Goal: Task Accomplishment & Management: Manage account settings

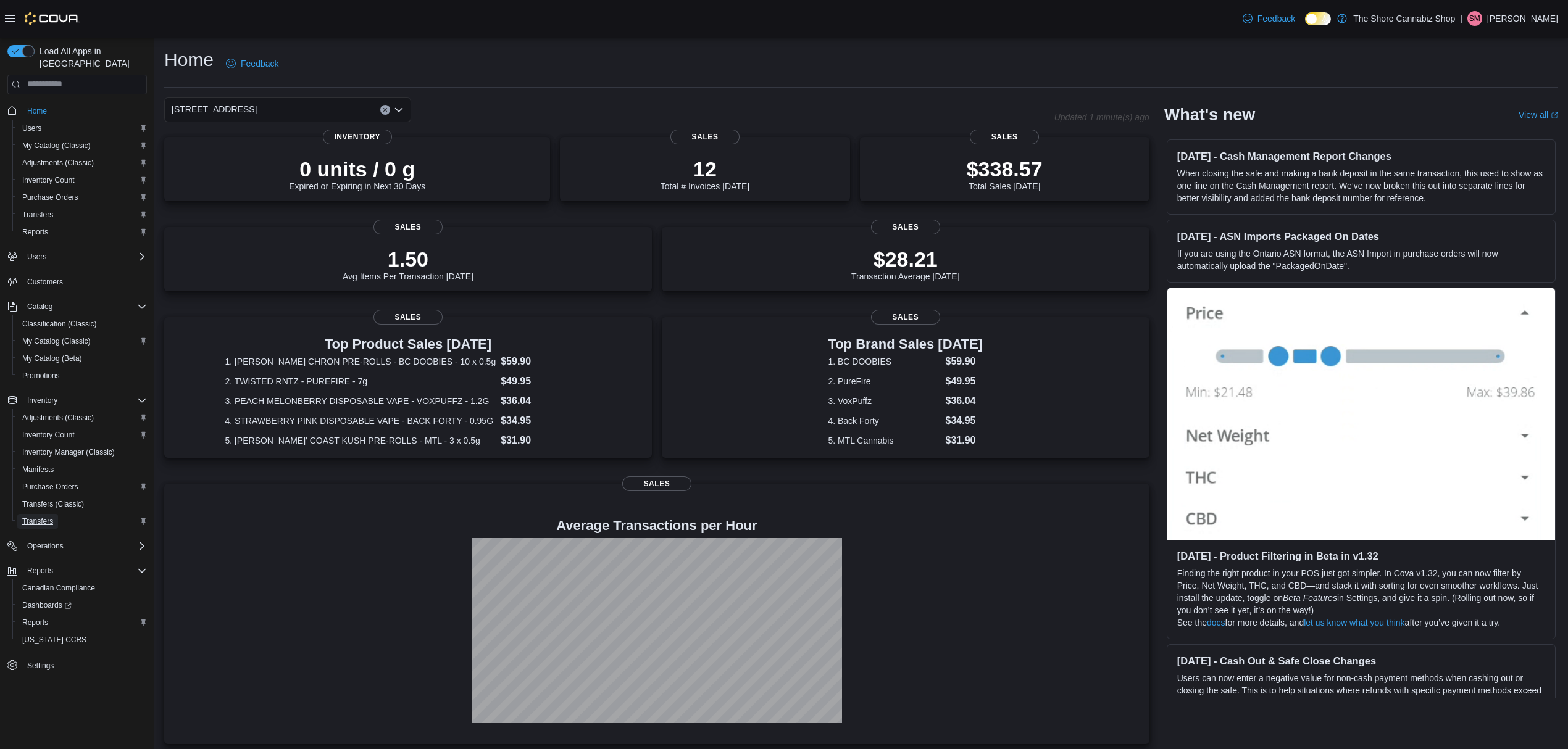
click at [32, 516] on span "Transfers" at bounding box center [38, 521] width 31 height 10
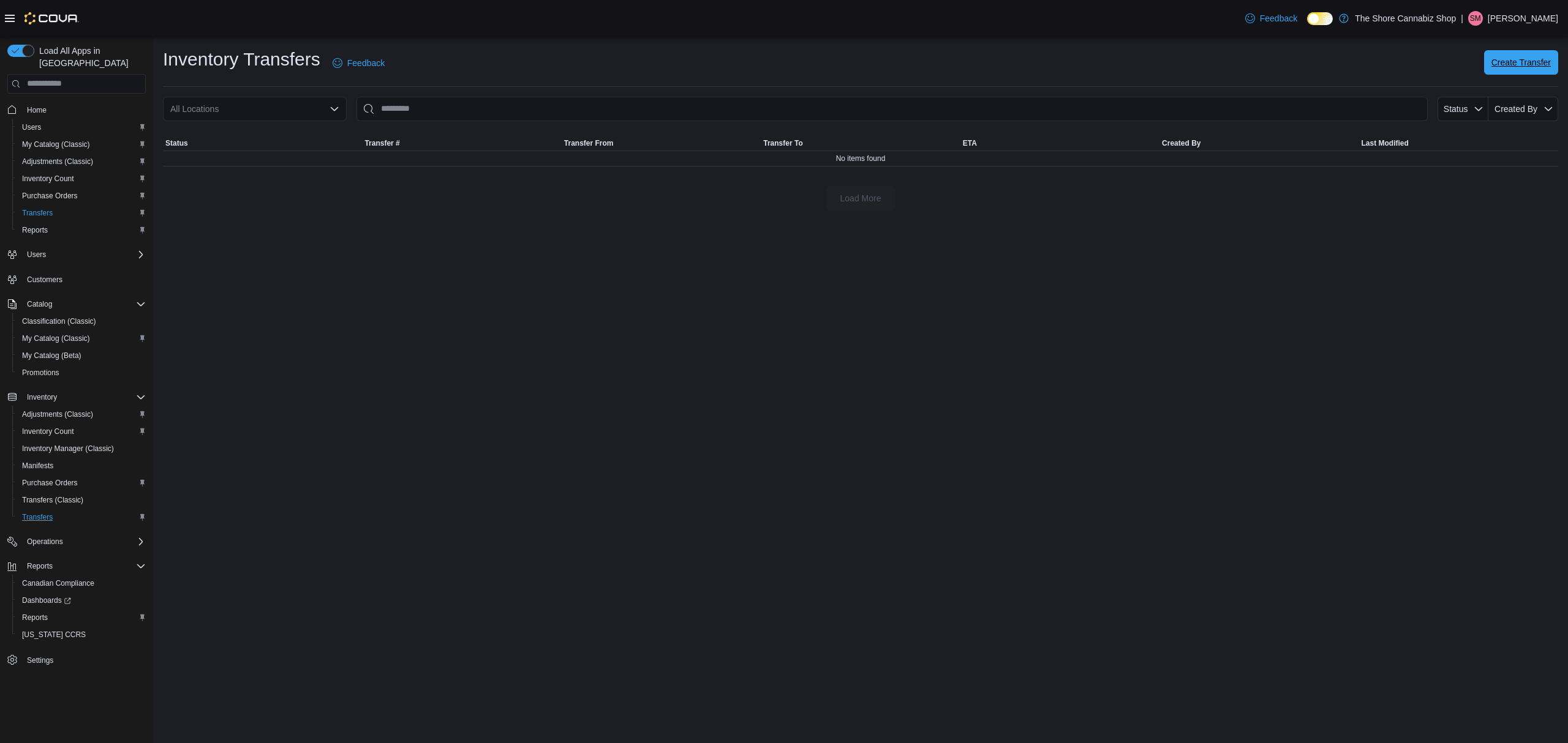
click at [1503, 66] on span "Create Transfer" at bounding box center [1521, 62] width 60 height 12
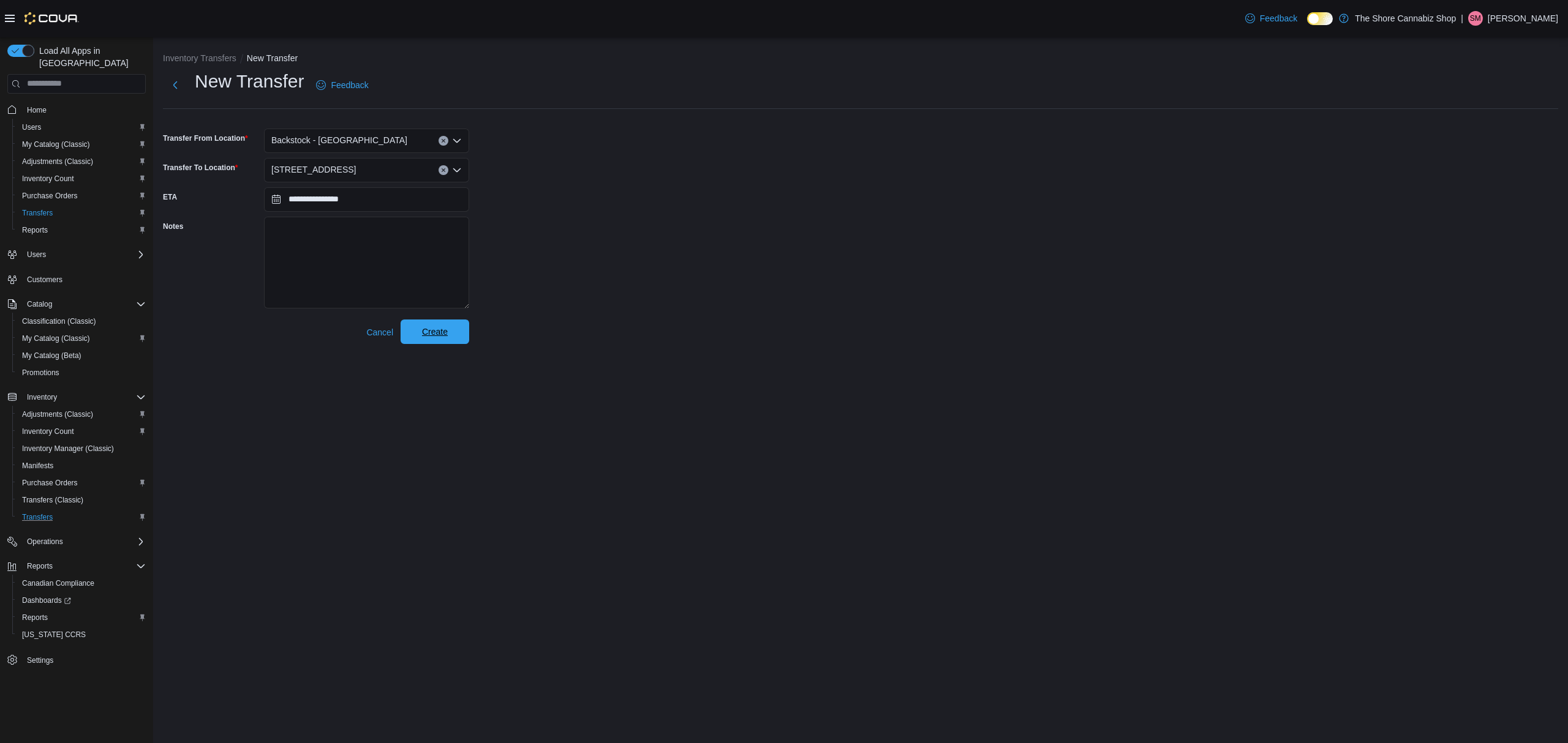
click at [425, 323] on span "Create" at bounding box center [434, 332] width 54 height 25
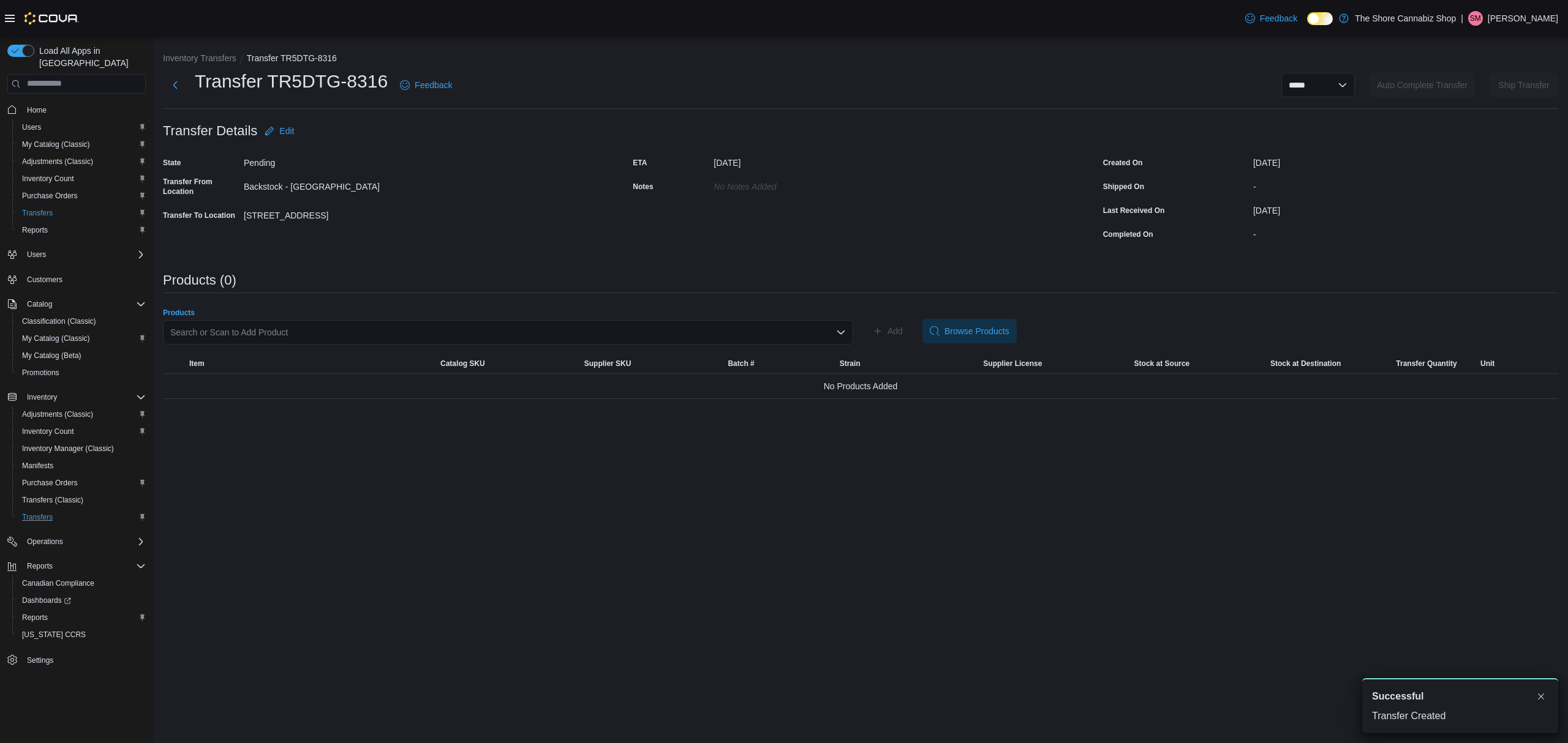
click at [314, 329] on div "Search or Scan to Add Product" at bounding box center [508, 332] width 690 height 25
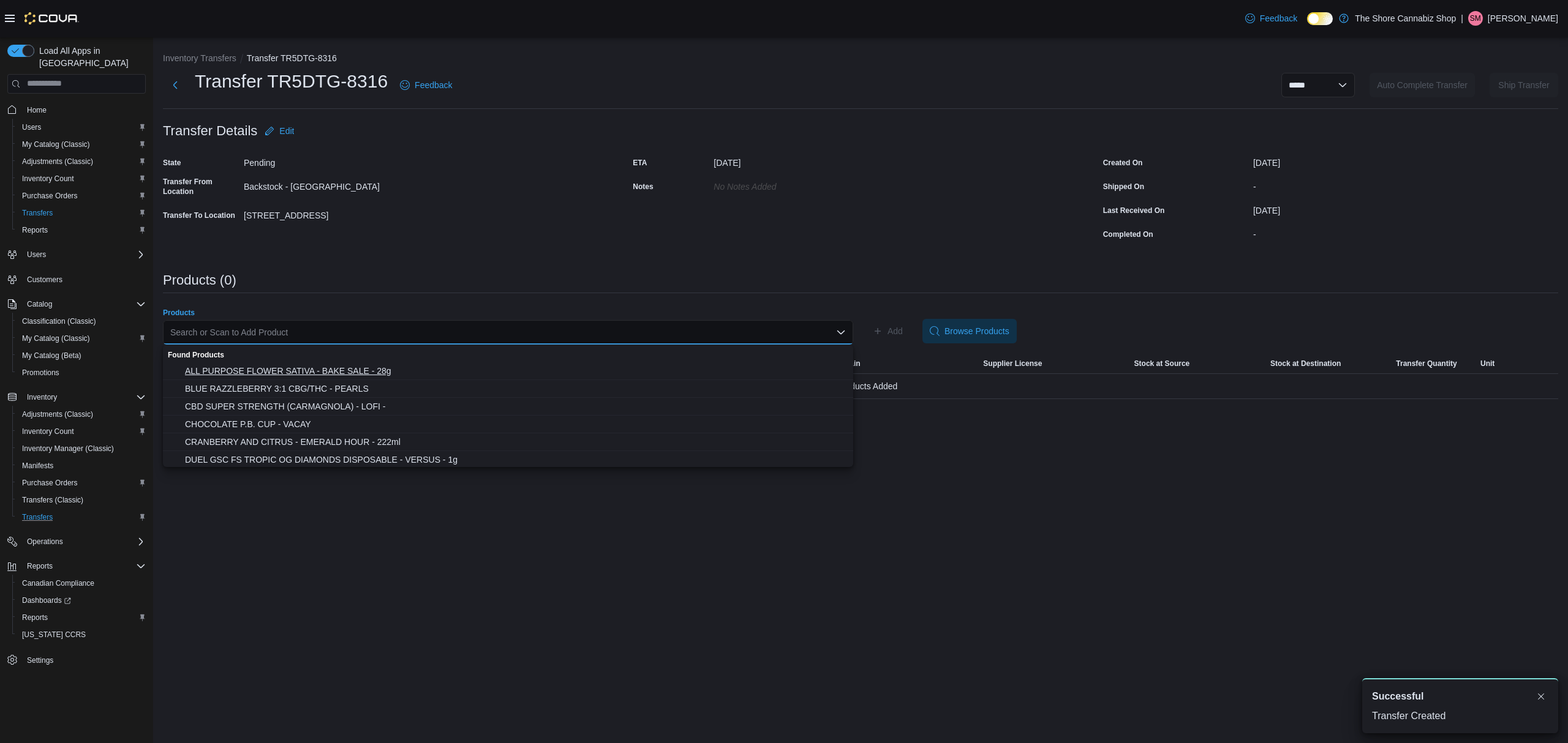
click at [285, 367] on span "ALL PURPOSE FLOWER SATIVA - BAKE SALE - 28g" at bounding box center [515, 370] width 661 height 12
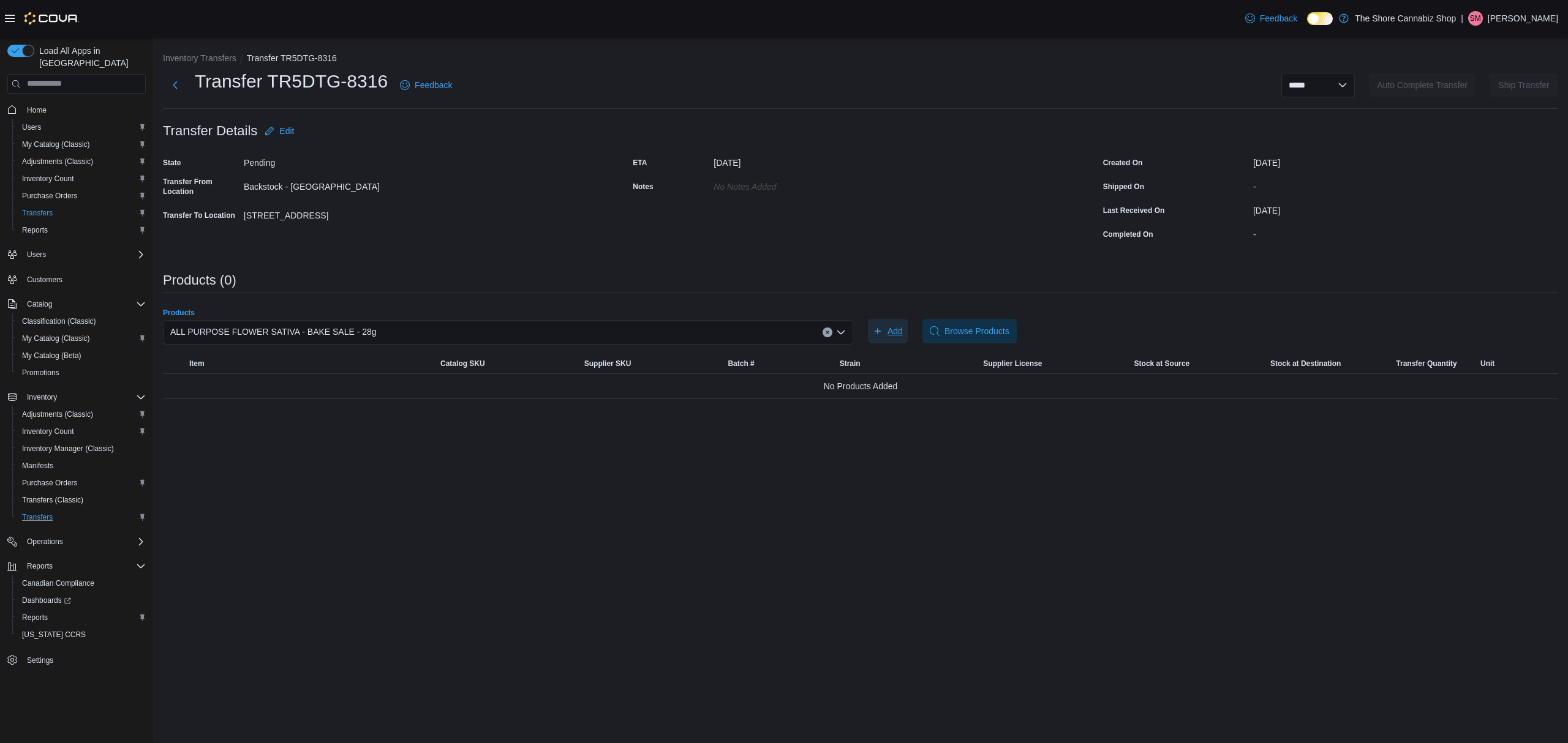
click at [883, 330] on span "Add" at bounding box center [887, 331] width 30 height 25
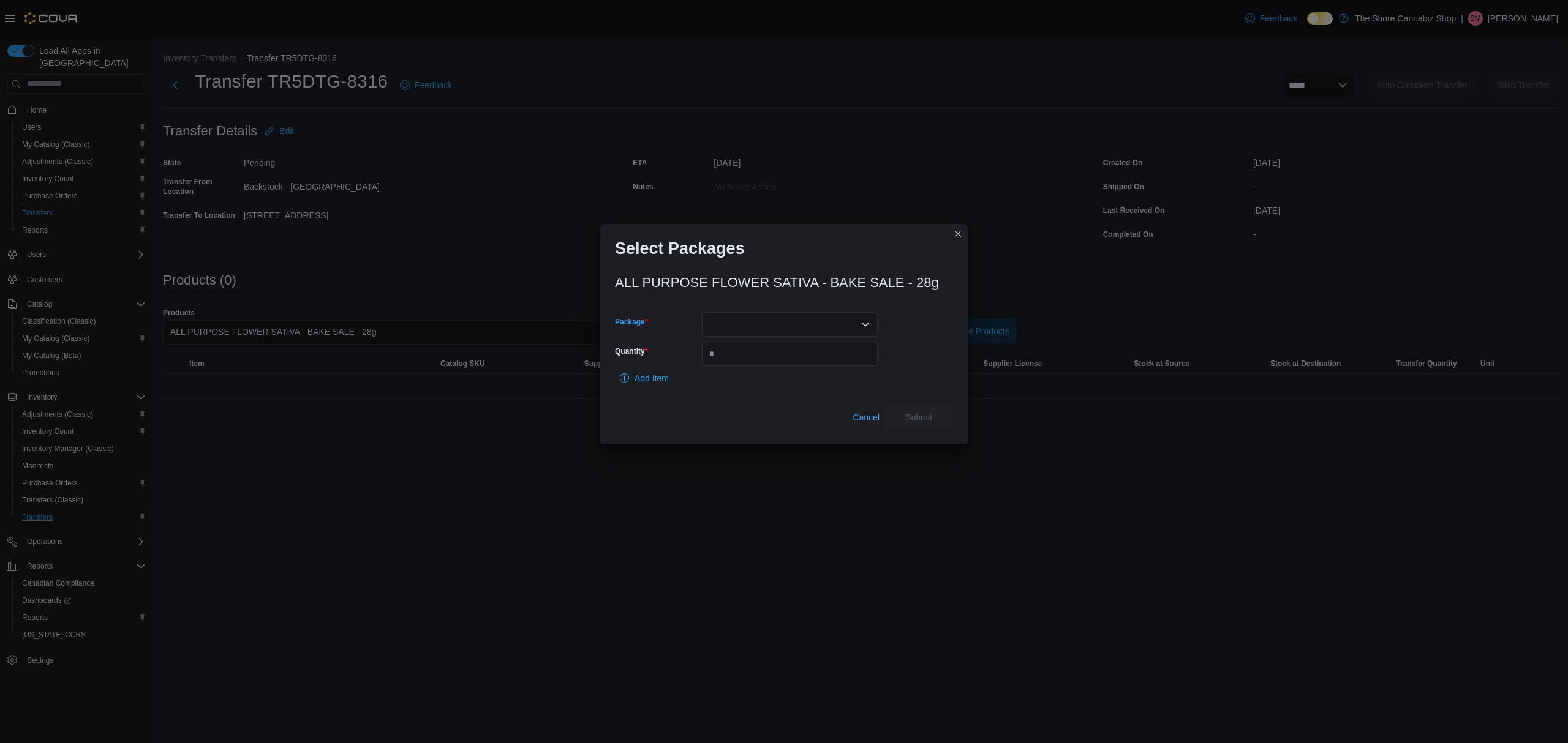
click at [748, 325] on div at bounding box center [790, 324] width 176 height 25
click at [746, 359] on span "3101738075" at bounding box center [797, 363] width 146 height 12
click at [796, 363] on input "Quantity" at bounding box center [790, 354] width 176 height 25
type input "**"
click at [929, 416] on span "Submit" at bounding box center [918, 416] width 27 height 12
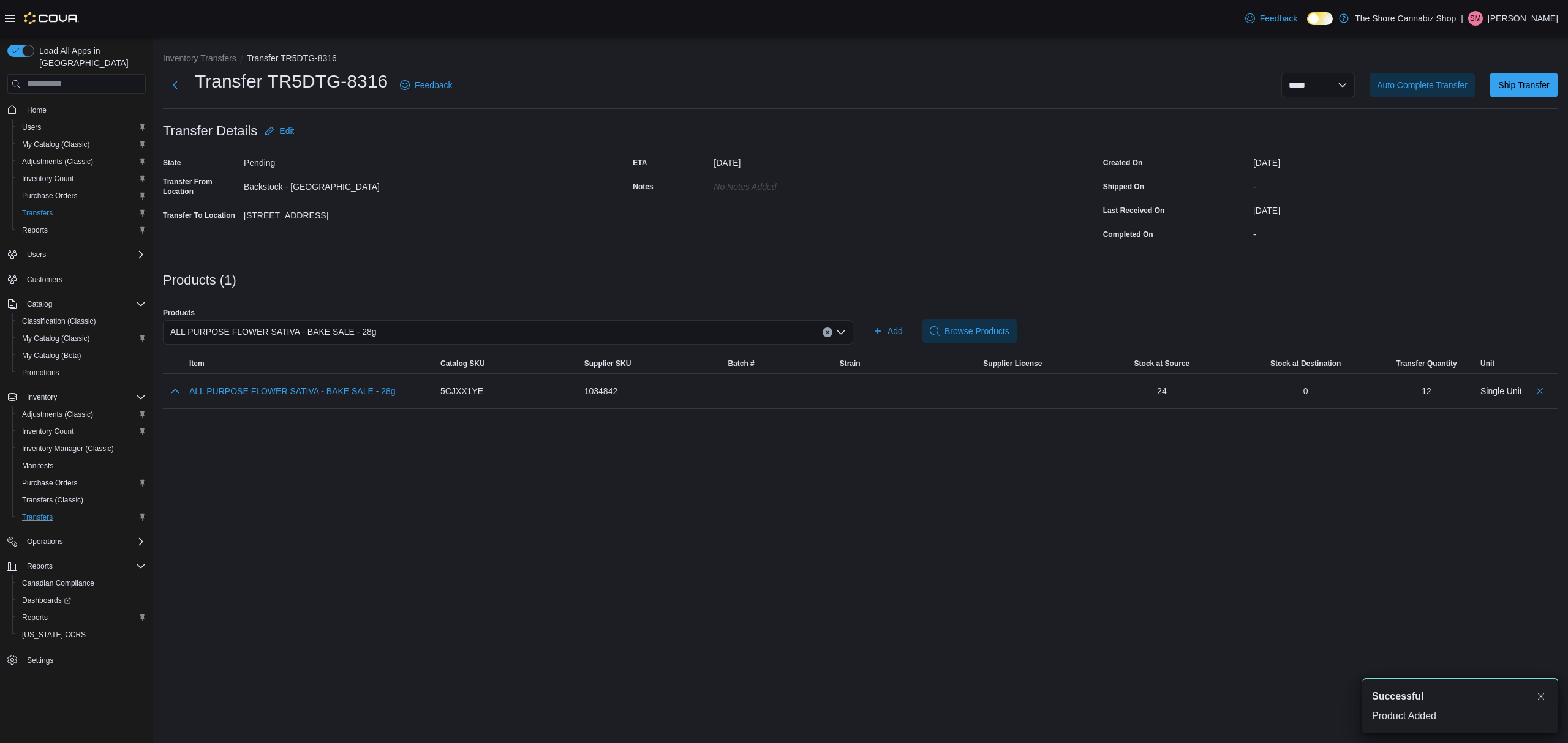
click at [747, 334] on div "ALL PURPOSE FLOWER SATIVA - BAKE SALE - 28g" at bounding box center [508, 332] width 690 height 25
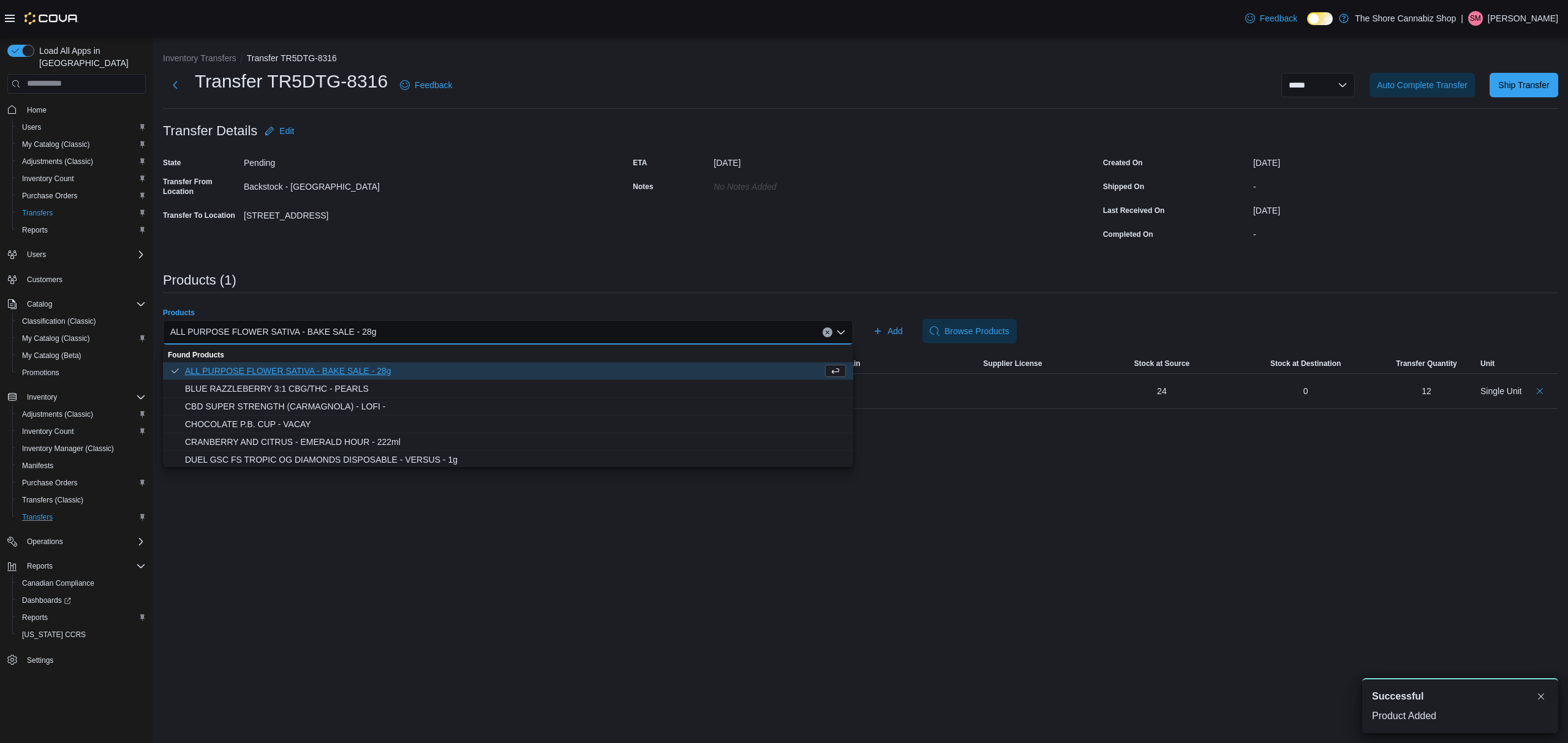
click at [764, 328] on div "ALL PURPOSE FLOWER SATIVA - BAKE SALE - 28g Combo box. Selected. ALL PURPOSE FL…" at bounding box center [508, 332] width 690 height 25
click at [764, 328] on div "ALL PURPOSE FLOWER SATIVA - BAKE SALE - 28g Combo box. Selected. ALL PURPOSE FL…" at bounding box center [508, 332] width 690 height 25
click at [763, 327] on div "ALL PURPOSE FLOWER SATIVA - BAKE SALE - 28g Combo box. Selected. ALL PURPOSE FL…" at bounding box center [508, 332] width 690 height 25
click at [762, 326] on div "ALL PURPOSE FLOWER SATIVA - BAKE SALE - 28g Combo box. Selected. ALL PURPOSE FL…" at bounding box center [508, 332] width 690 height 25
click at [825, 330] on icon "Clear input" at bounding box center [828, 332] width 5 height 5
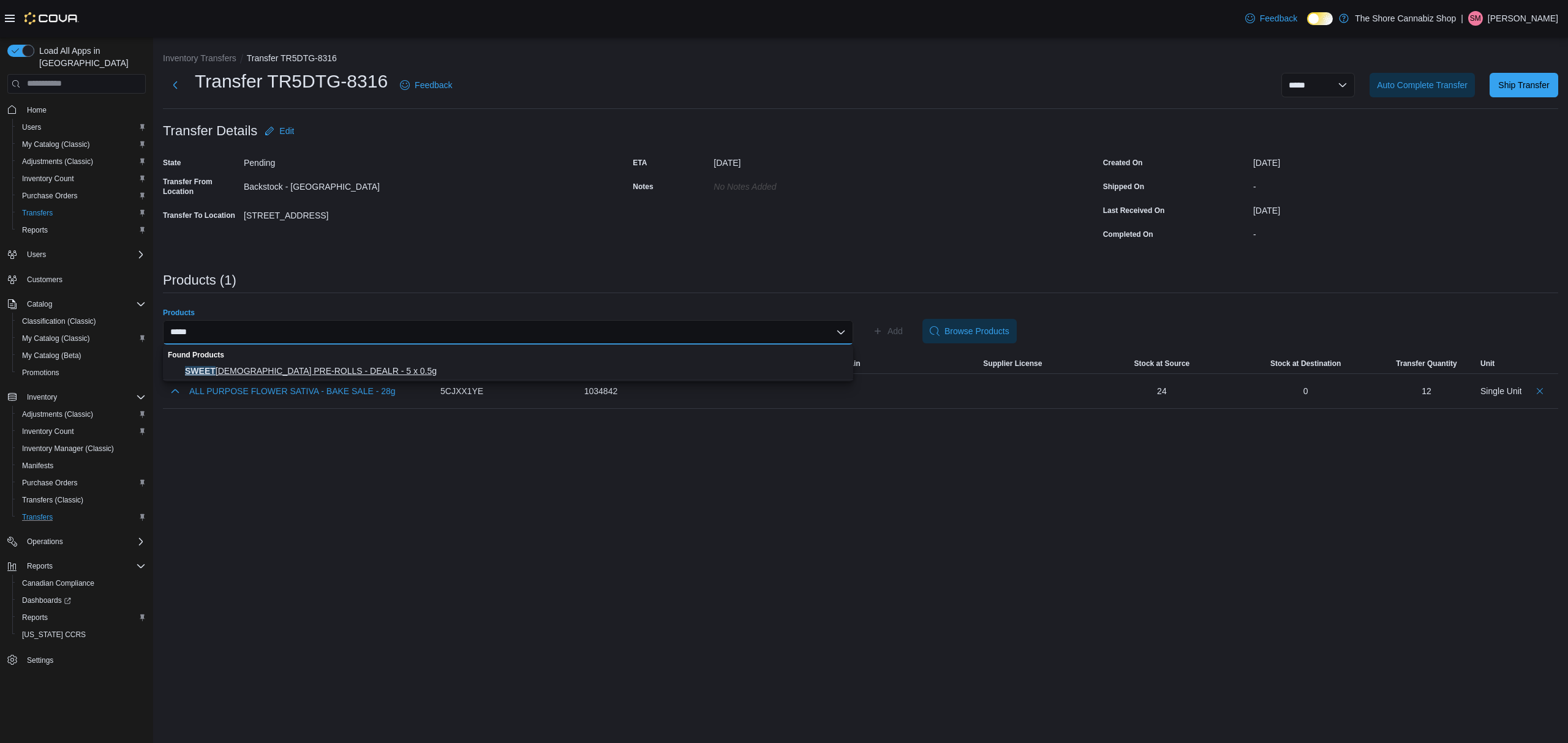
type input "*****"
click at [334, 372] on span "[PERSON_NAME] PRE-ROLLS - DEALR - 5 x 0.5g" at bounding box center [515, 370] width 661 height 12
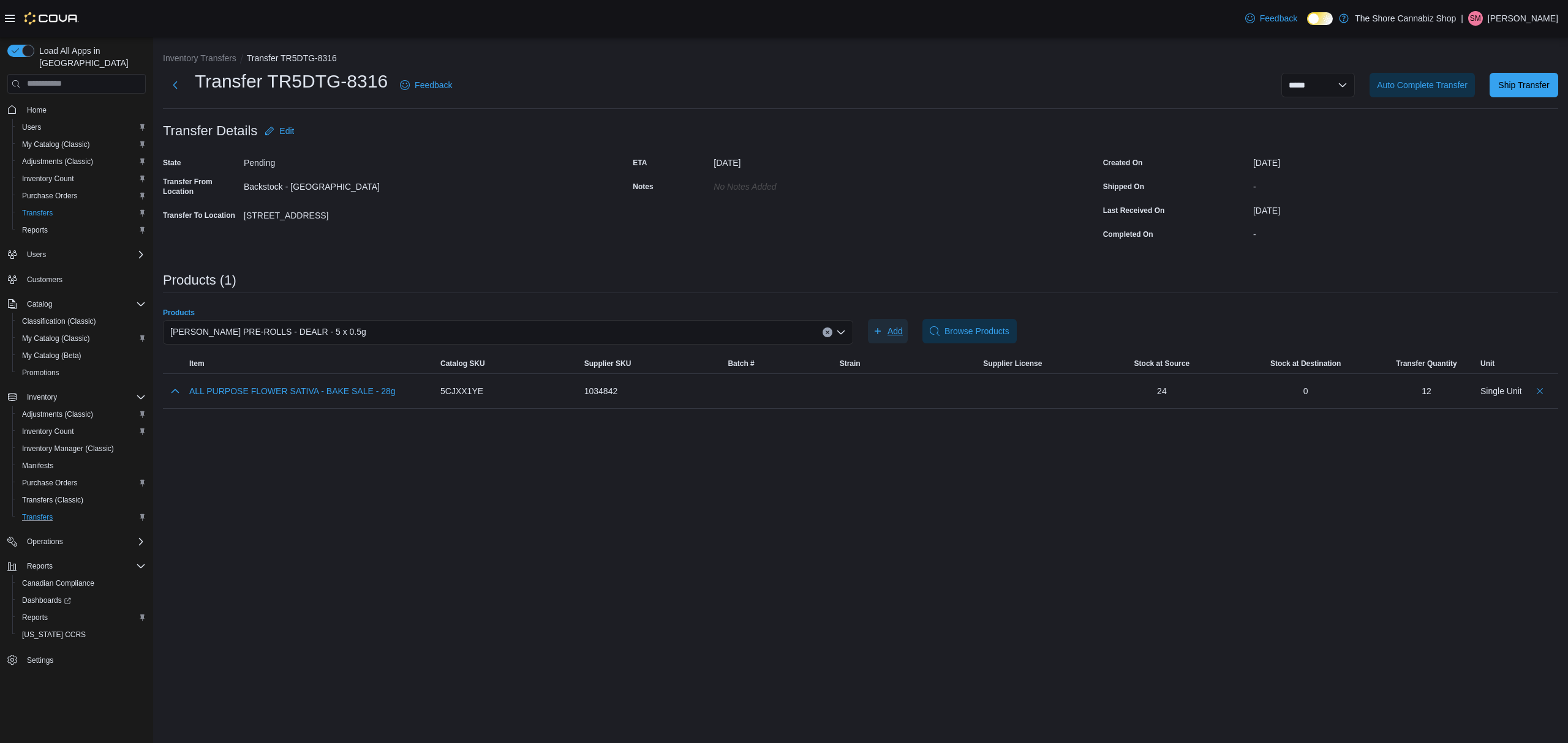
click at [885, 330] on span "Add" at bounding box center [887, 331] width 30 height 25
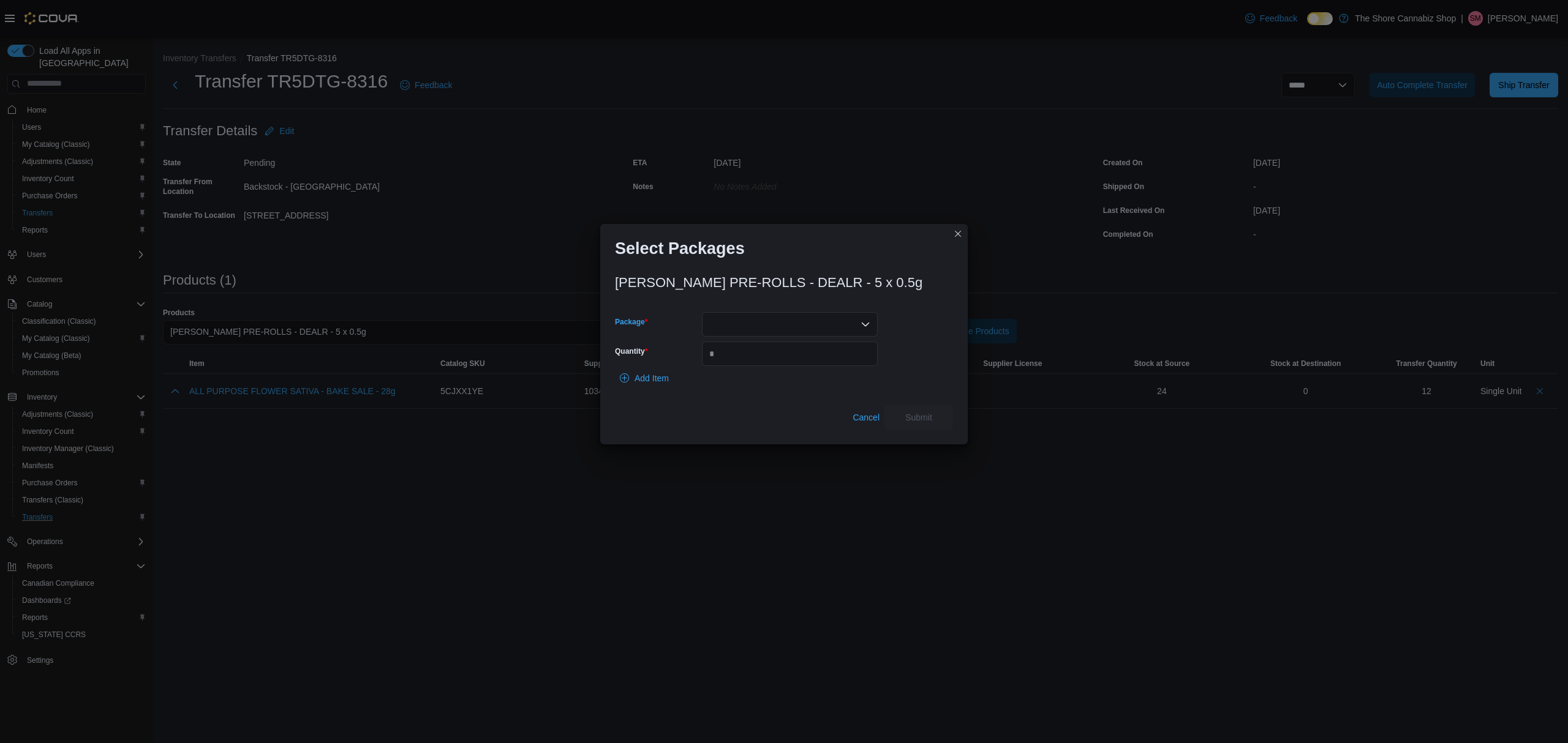
click at [793, 323] on div at bounding box center [790, 324] width 176 height 25
click at [787, 365] on span "PR[DATE].106" at bounding box center [797, 363] width 146 height 12
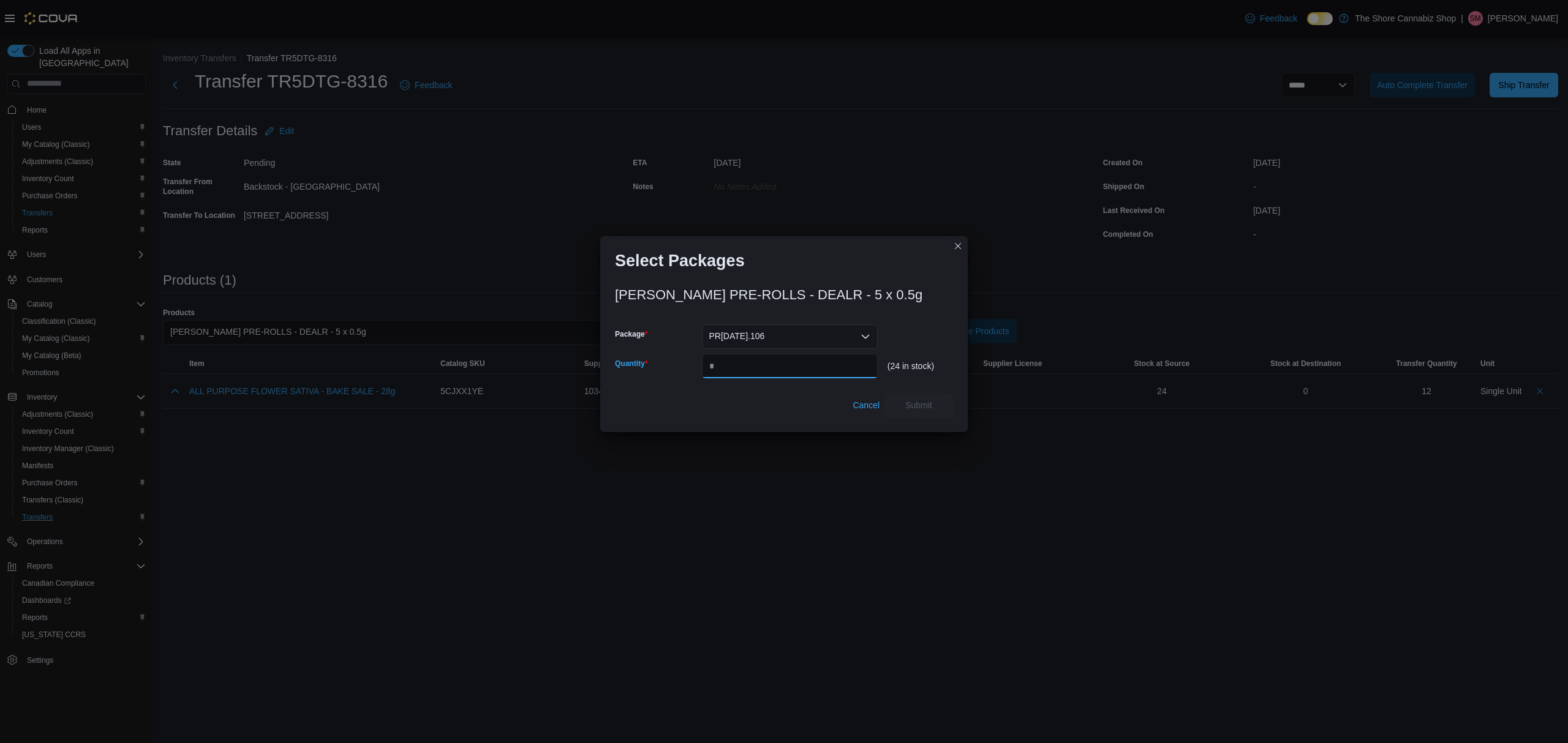
click at [787, 365] on input "Quantity" at bounding box center [790, 366] width 176 height 25
type input "**"
click at [935, 408] on span "Submit" at bounding box center [918, 404] width 54 height 25
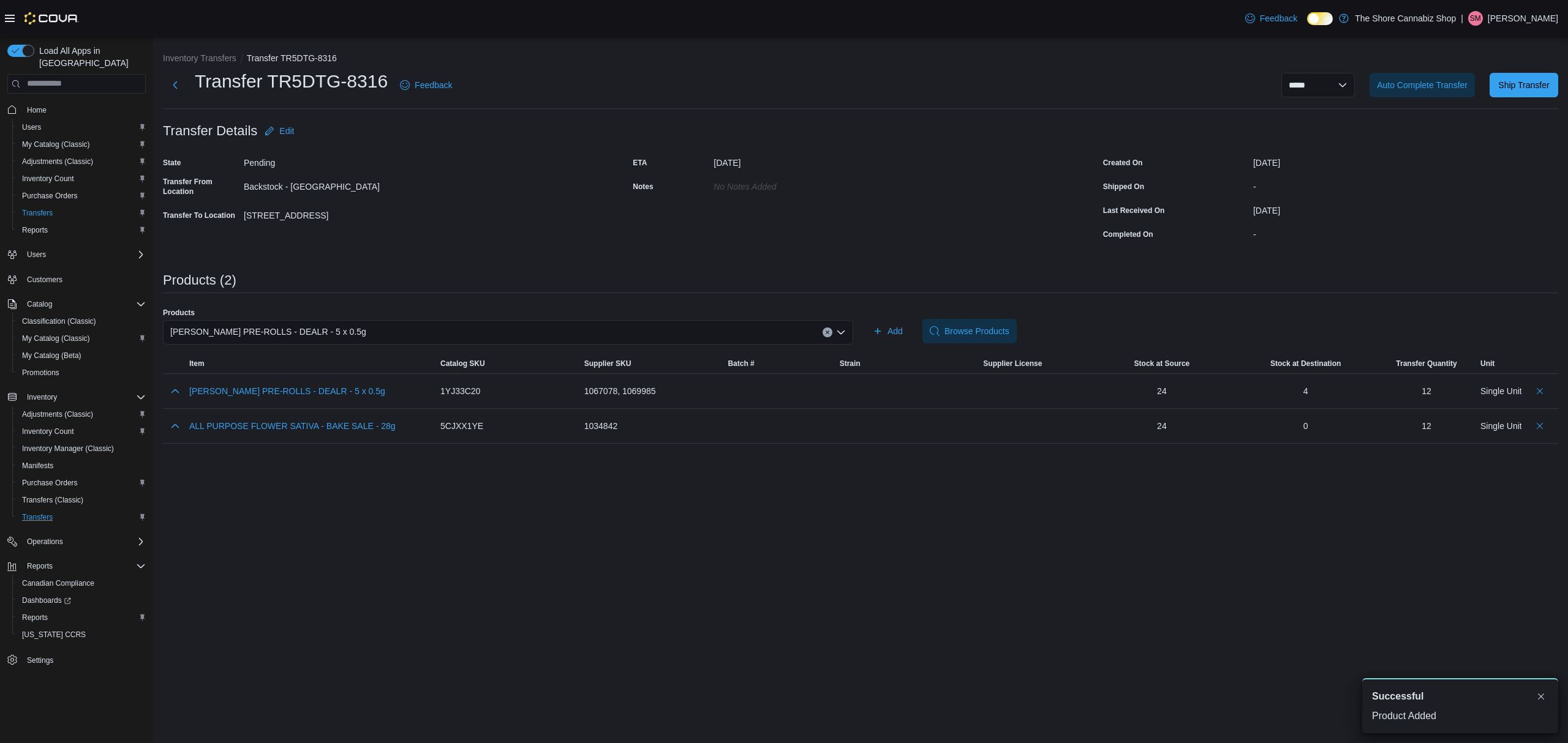
click at [827, 331] on icon "Clear input" at bounding box center [828, 332] width 5 height 5
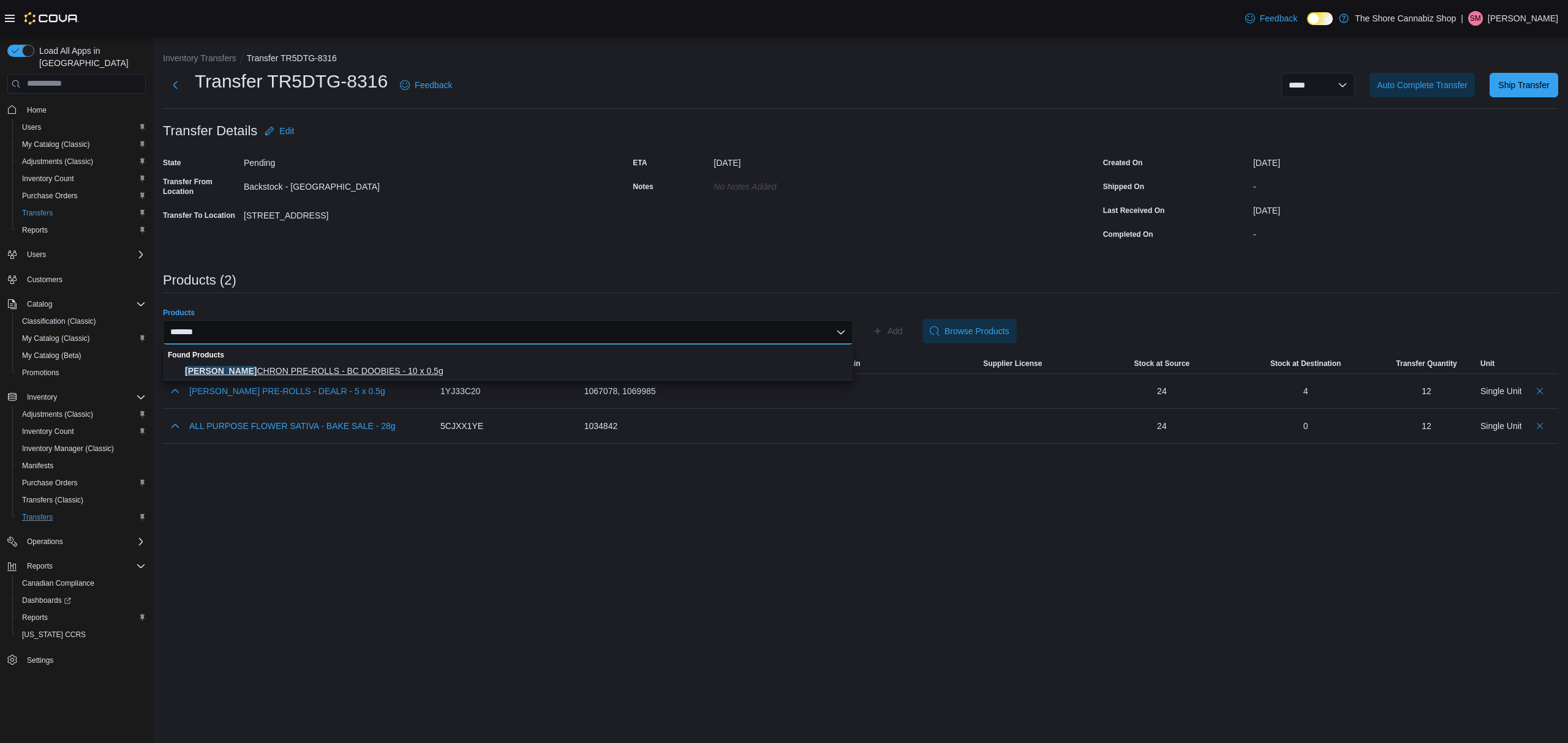
type input "*******"
click at [388, 370] on span "[PERSON_NAME] CHRON PRE-ROLLS - BC DOOBIES - 10 x 0.5g" at bounding box center [515, 370] width 661 height 12
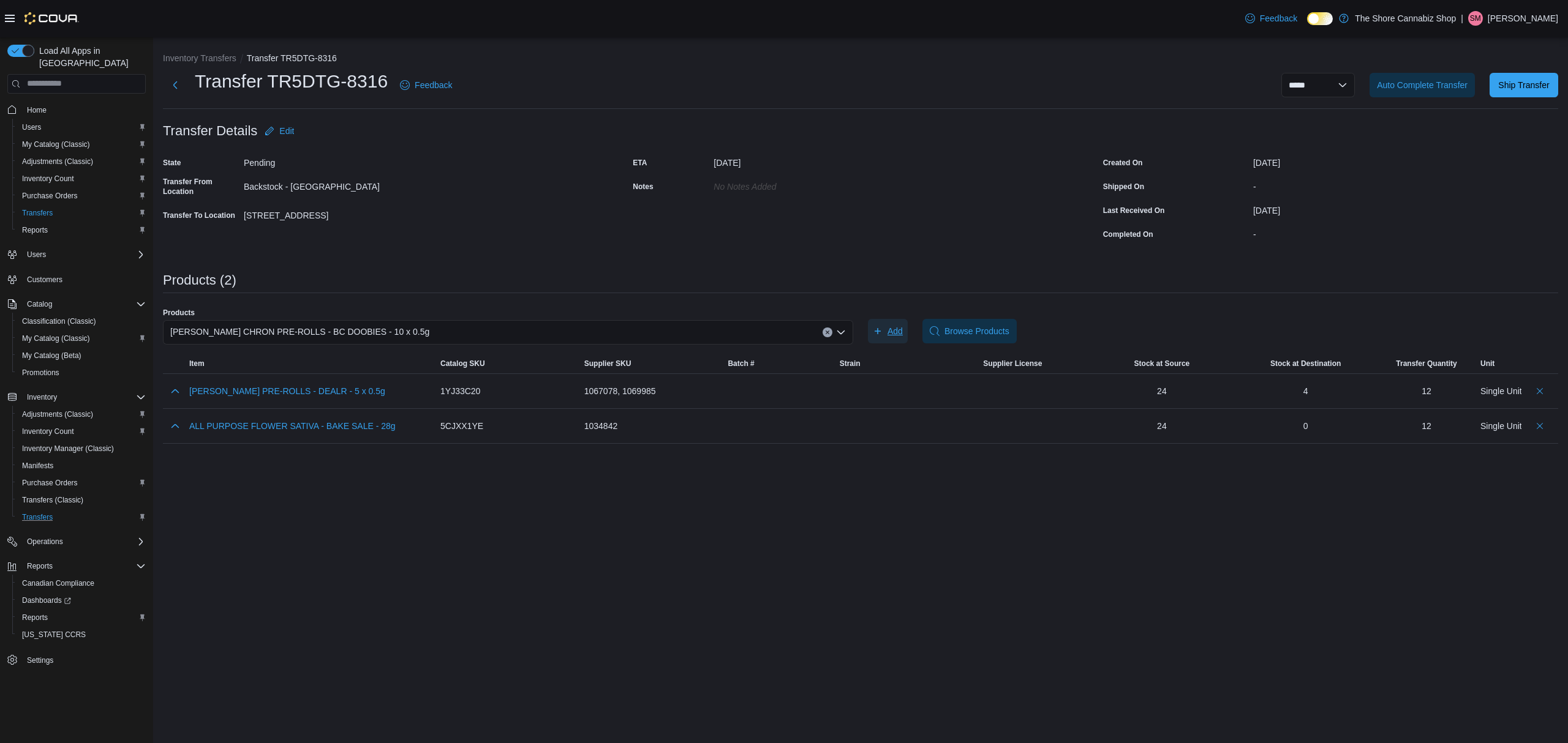
click at [883, 328] on span "Add" at bounding box center [887, 331] width 30 height 25
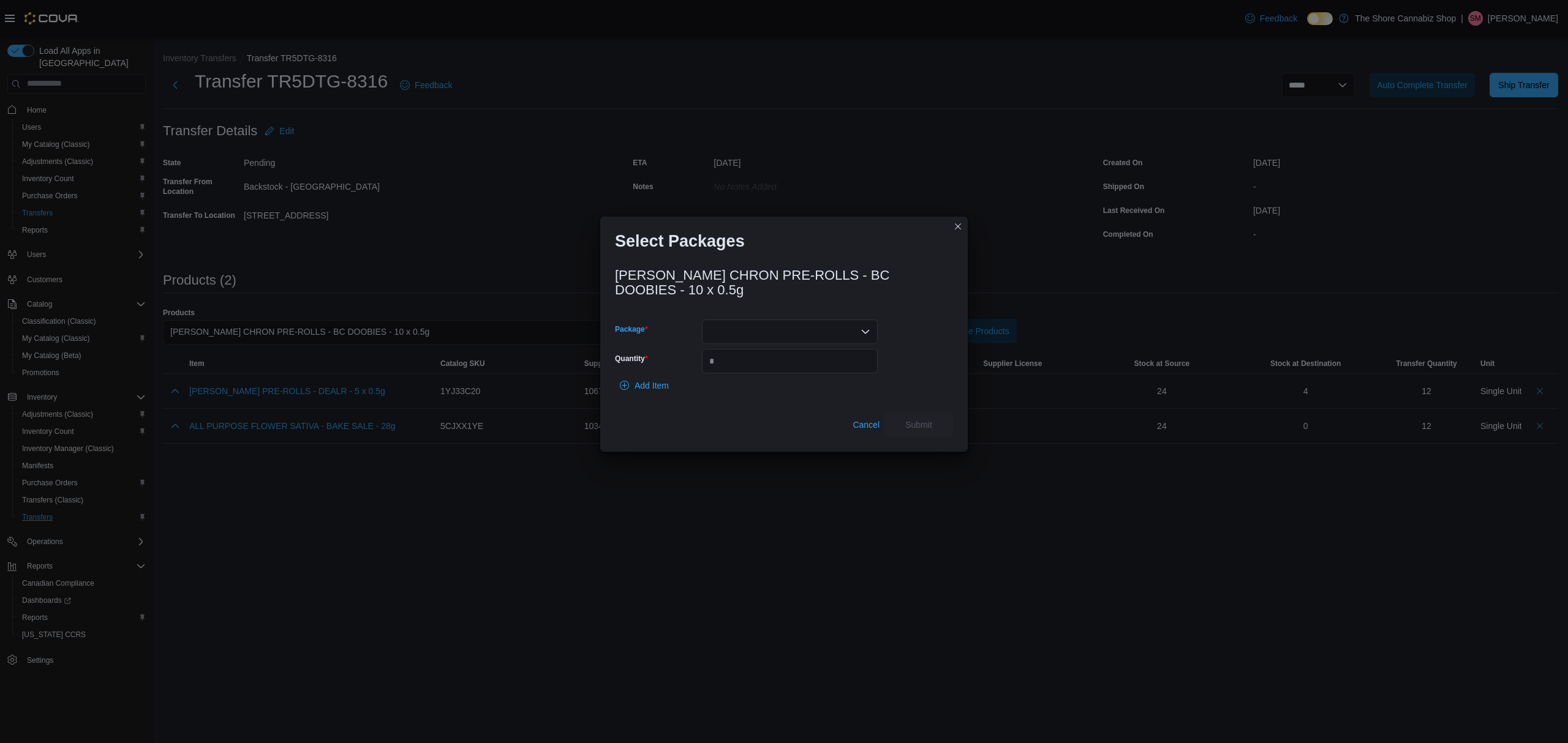
click at [861, 331] on icon "Open list of options" at bounding box center [865, 331] width 9 height 9
click at [807, 372] on span "PR[DATE].1050" at bounding box center [797, 370] width 146 height 12
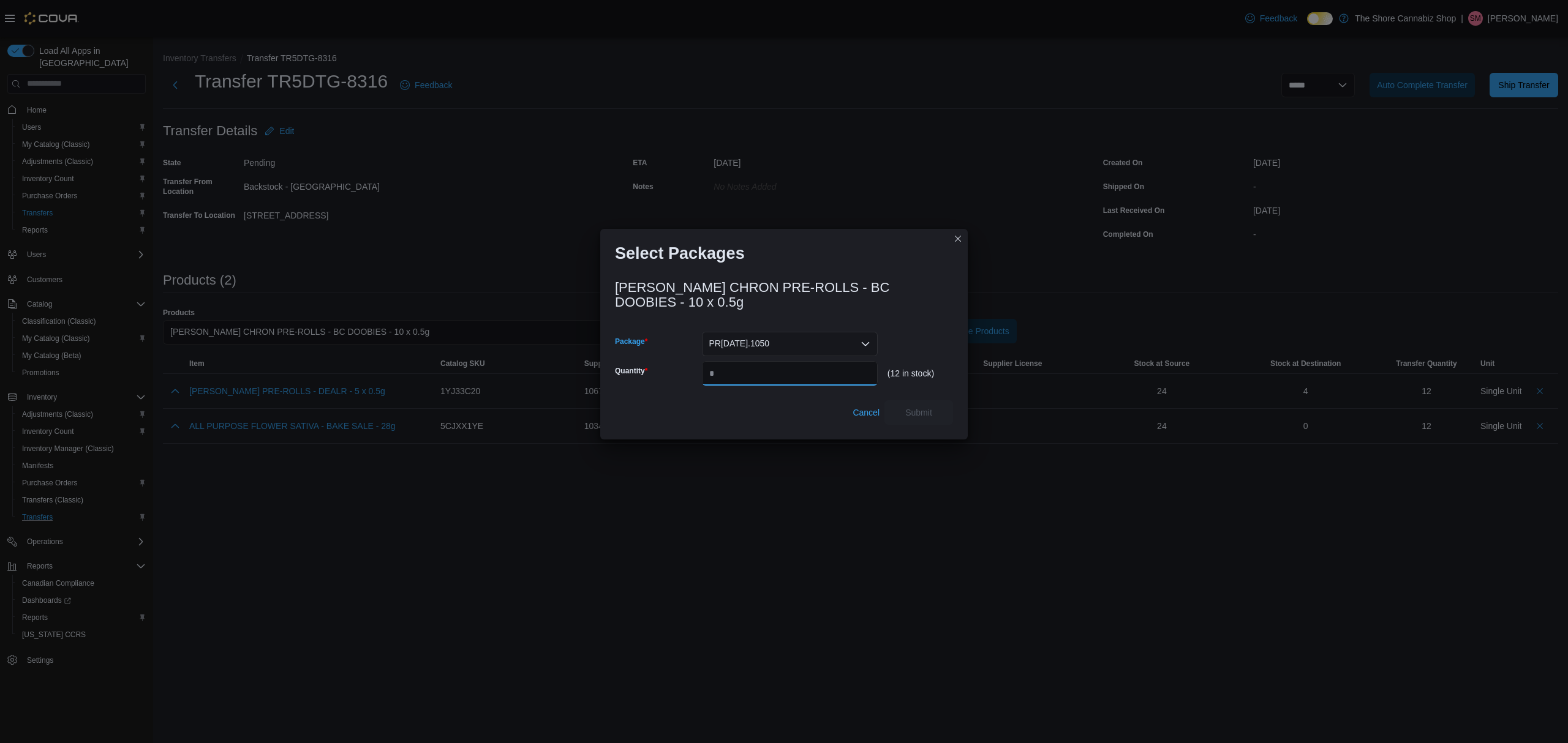
click at [790, 370] on input "Quantity" at bounding box center [790, 373] width 176 height 25
type input "**"
click at [915, 415] on span "Submit" at bounding box center [918, 411] width 27 height 12
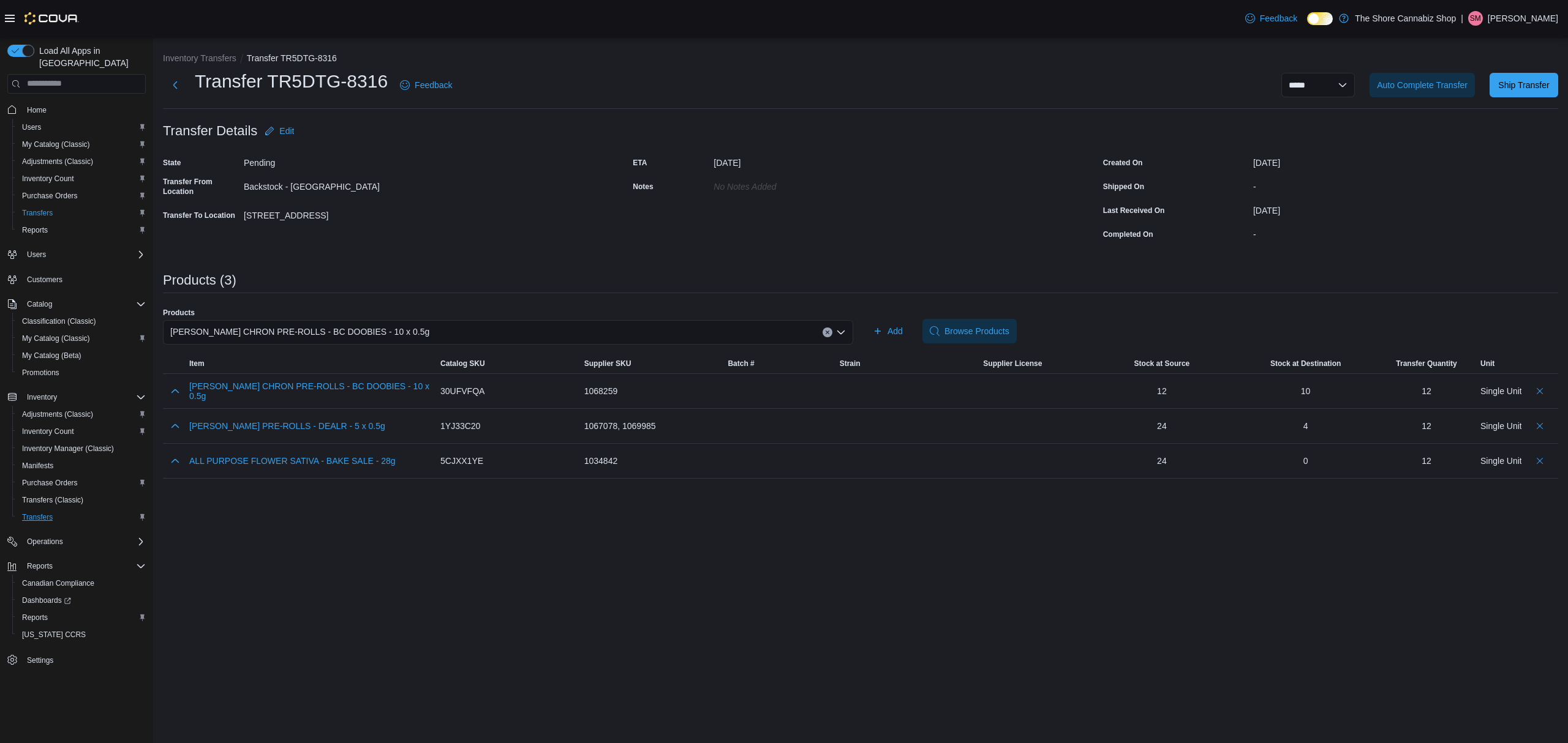
click at [821, 331] on div "[PERSON_NAME] CHRON PRE-ROLLS - BC DOOBIES - 10 x 0.5g" at bounding box center [508, 332] width 690 height 25
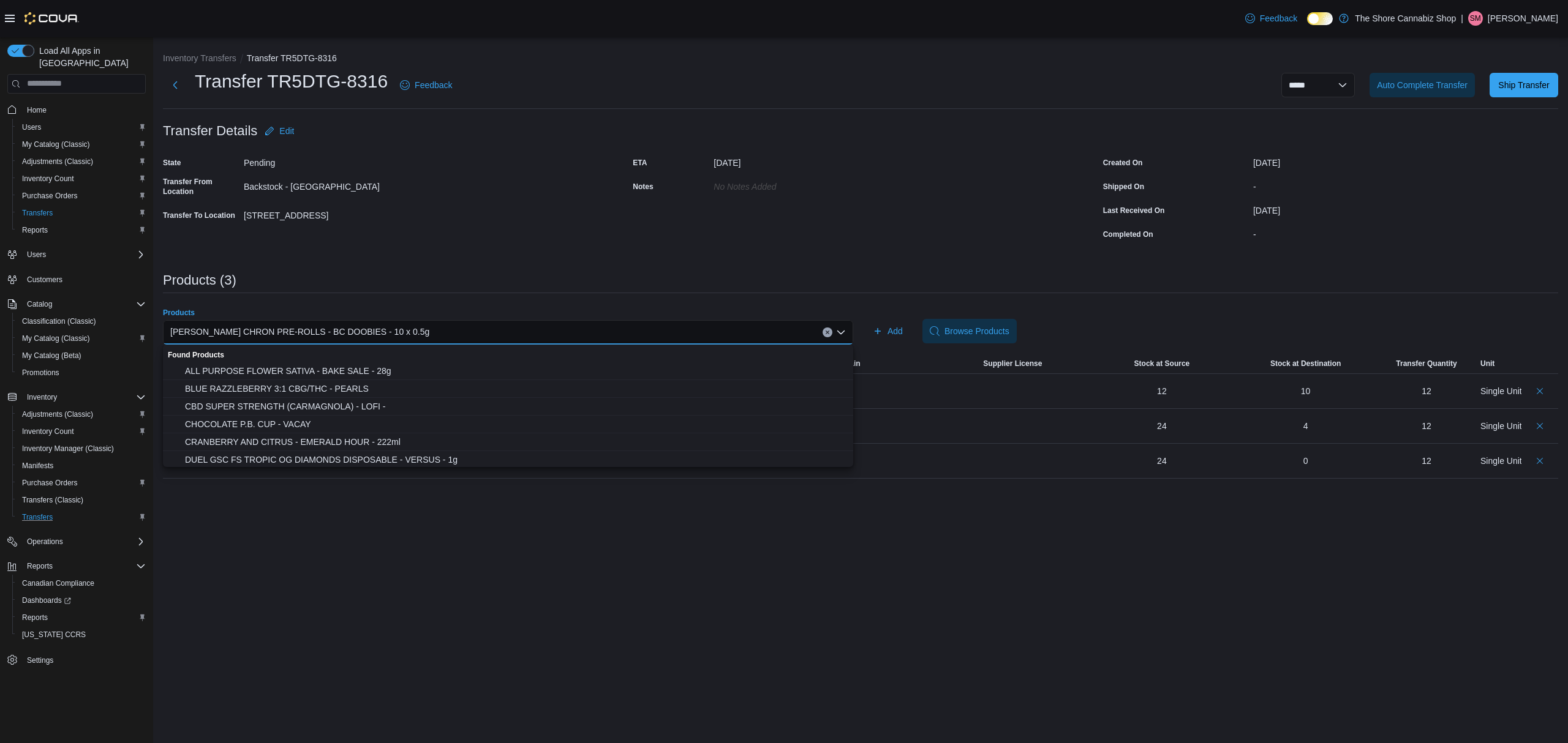
click at [827, 331] on icon "Clear input" at bounding box center [828, 332] width 5 height 5
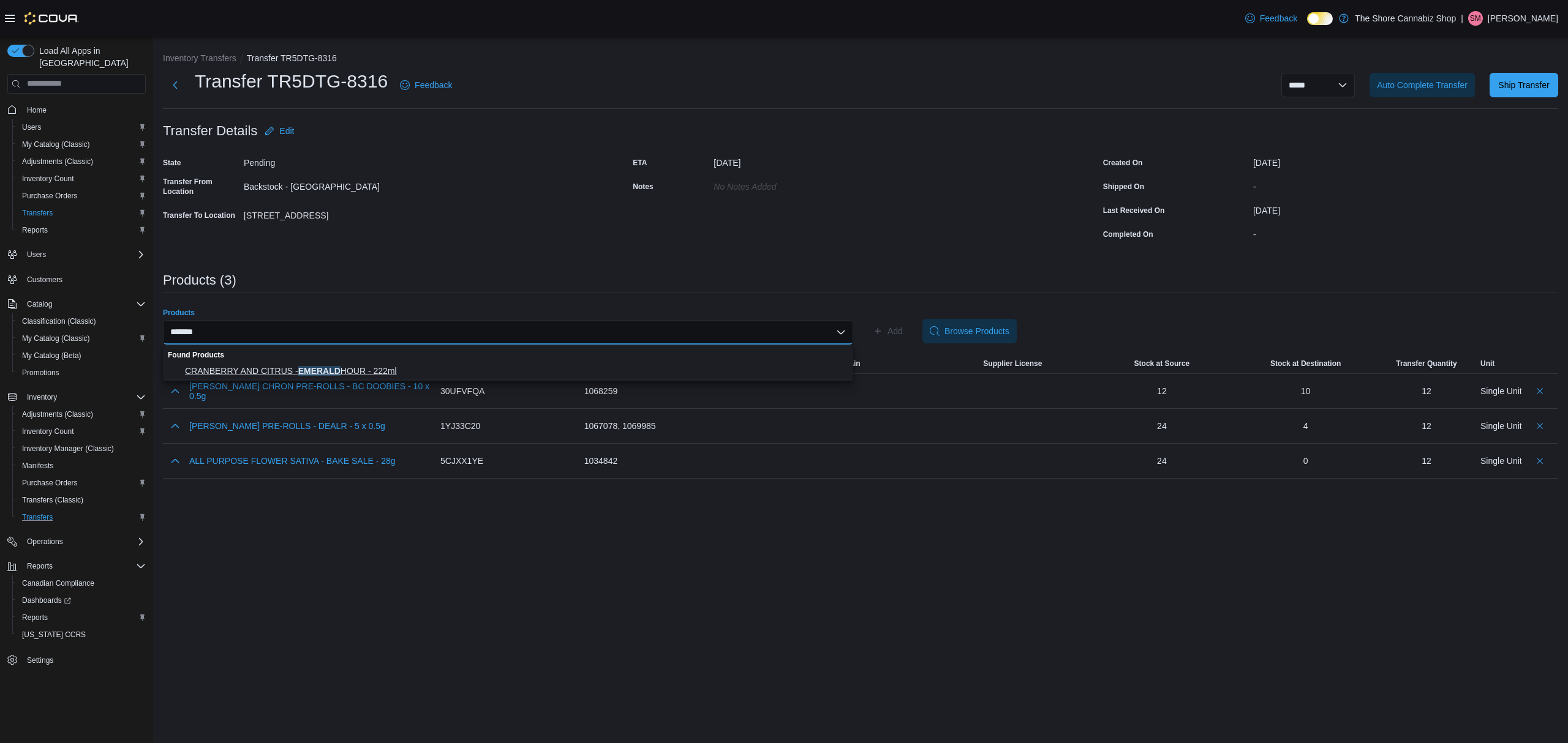
type input "*******"
click at [293, 368] on span "CRANBERRY AND CITRUS - EMERALD HOUR - 222ml" at bounding box center [515, 370] width 661 height 12
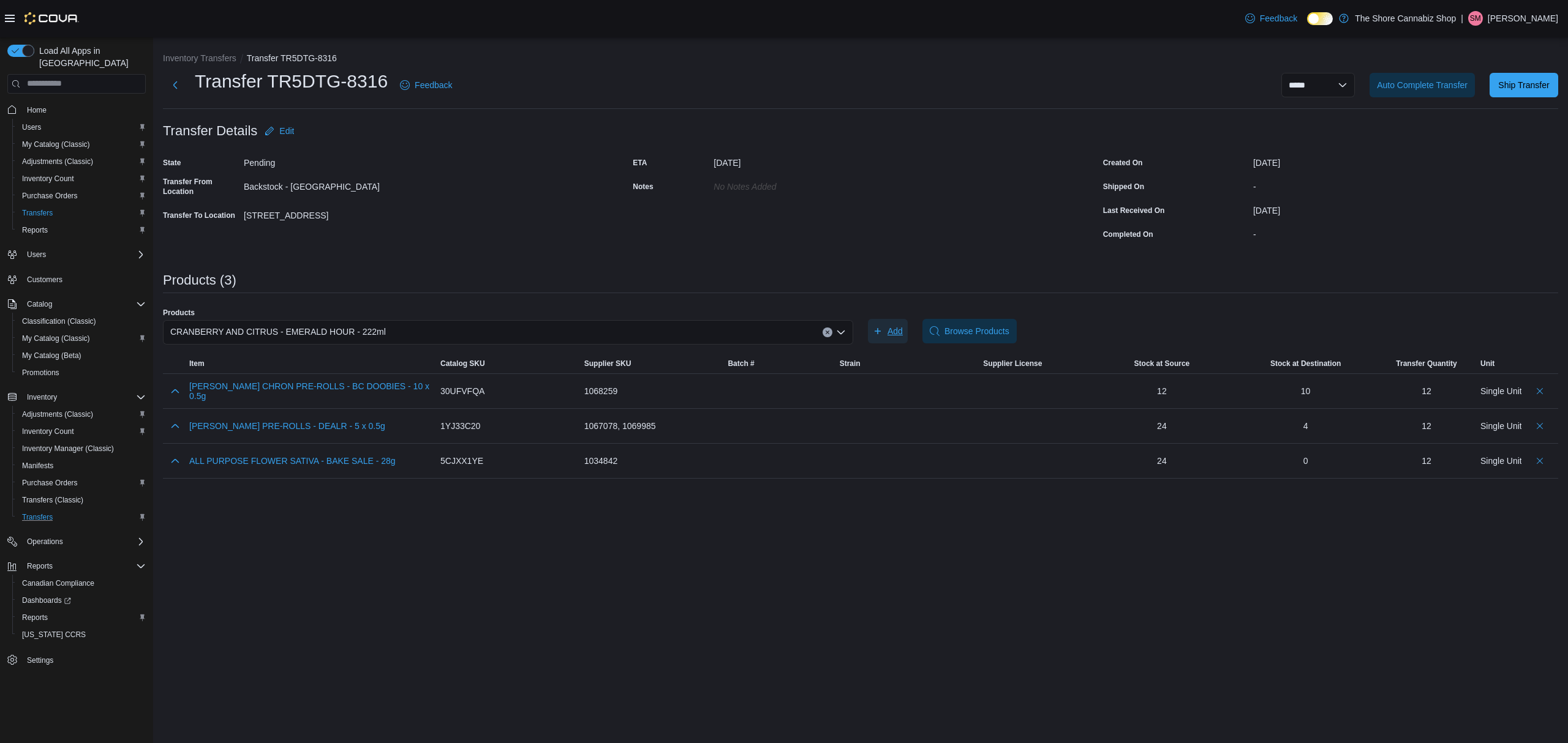
click at [888, 332] on span "Add" at bounding box center [895, 331] width 15 height 12
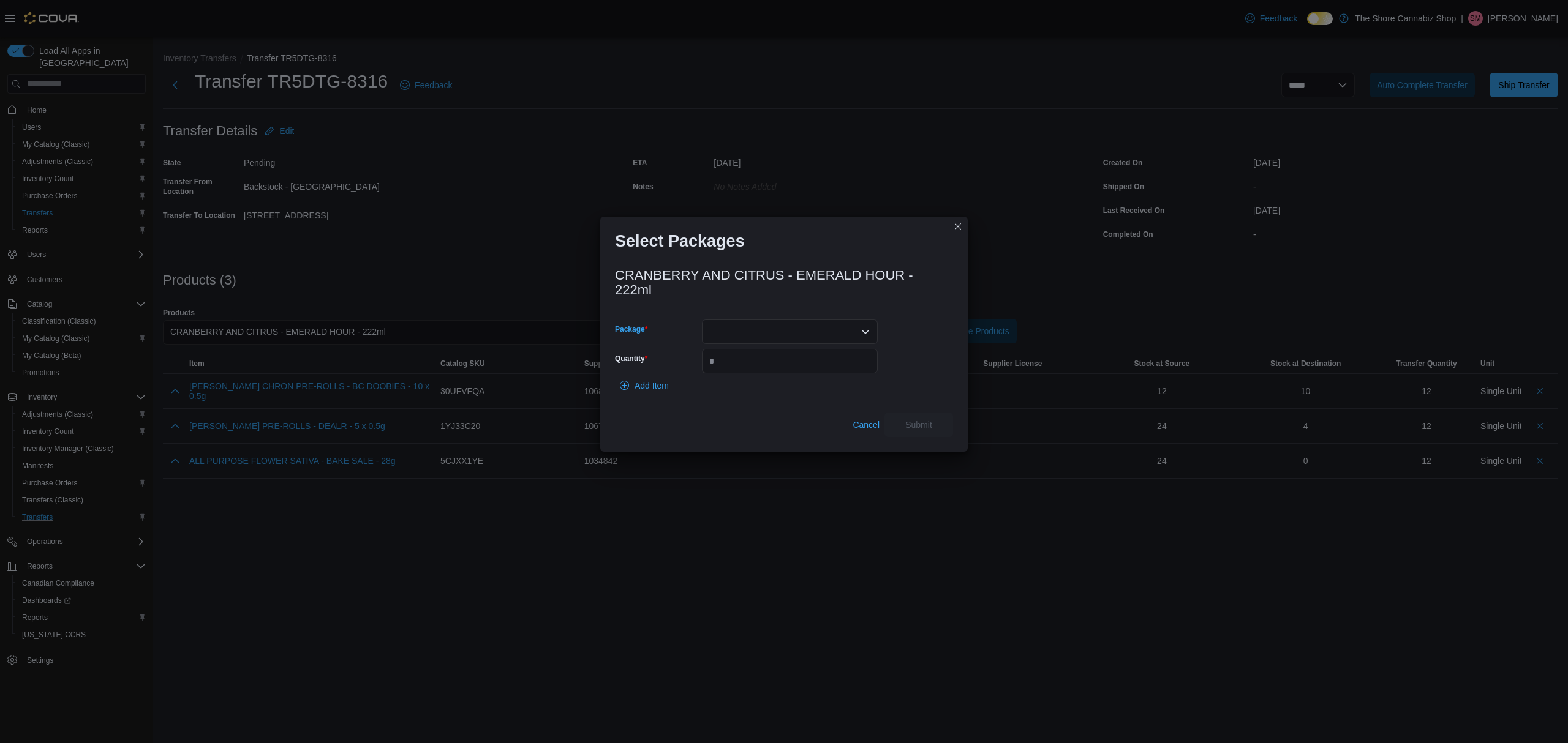
click at [762, 334] on div at bounding box center [790, 332] width 176 height 25
click at [758, 373] on span "PPS00006997" at bounding box center [797, 370] width 146 height 12
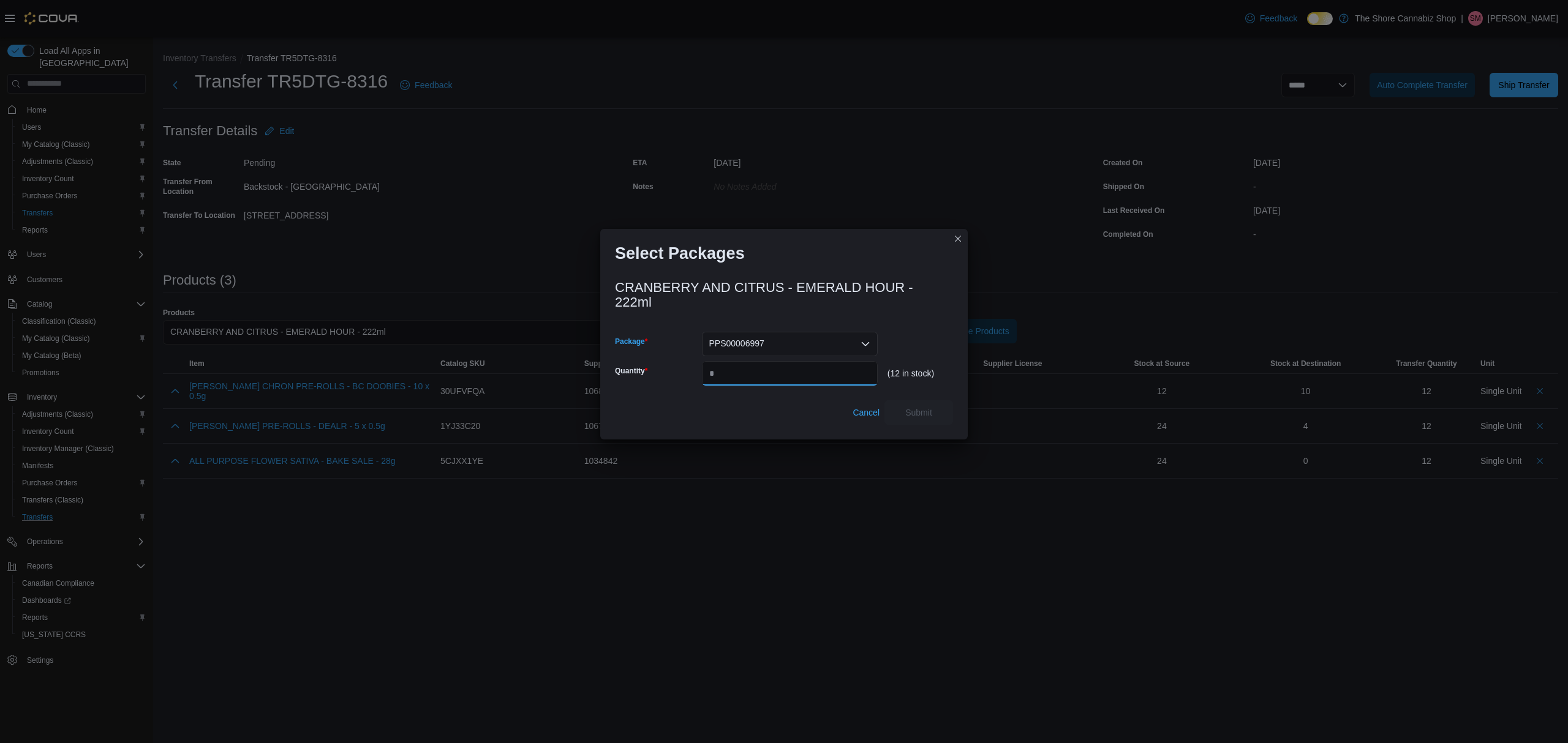
click at [748, 370] on input "Quantity" at bounding box center [790, 373] width 176 height 25
type input "**"
click at [912, 415] on span "Submit" at bounding box center [918, 411] width 27 height 12
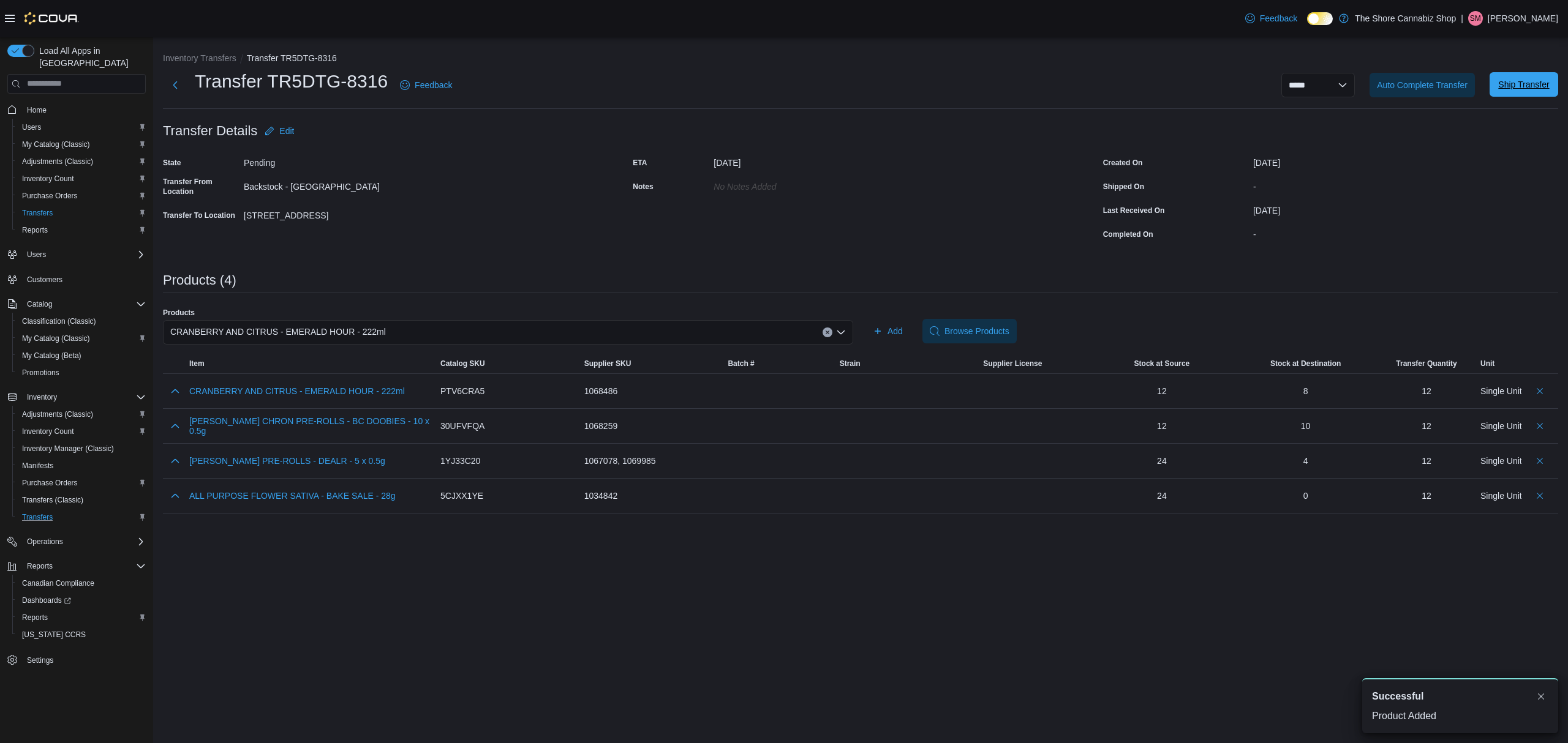
click at [1529, 82] on span "Ship Transfer" at bounding box center [1524, 84] width 51 height 12
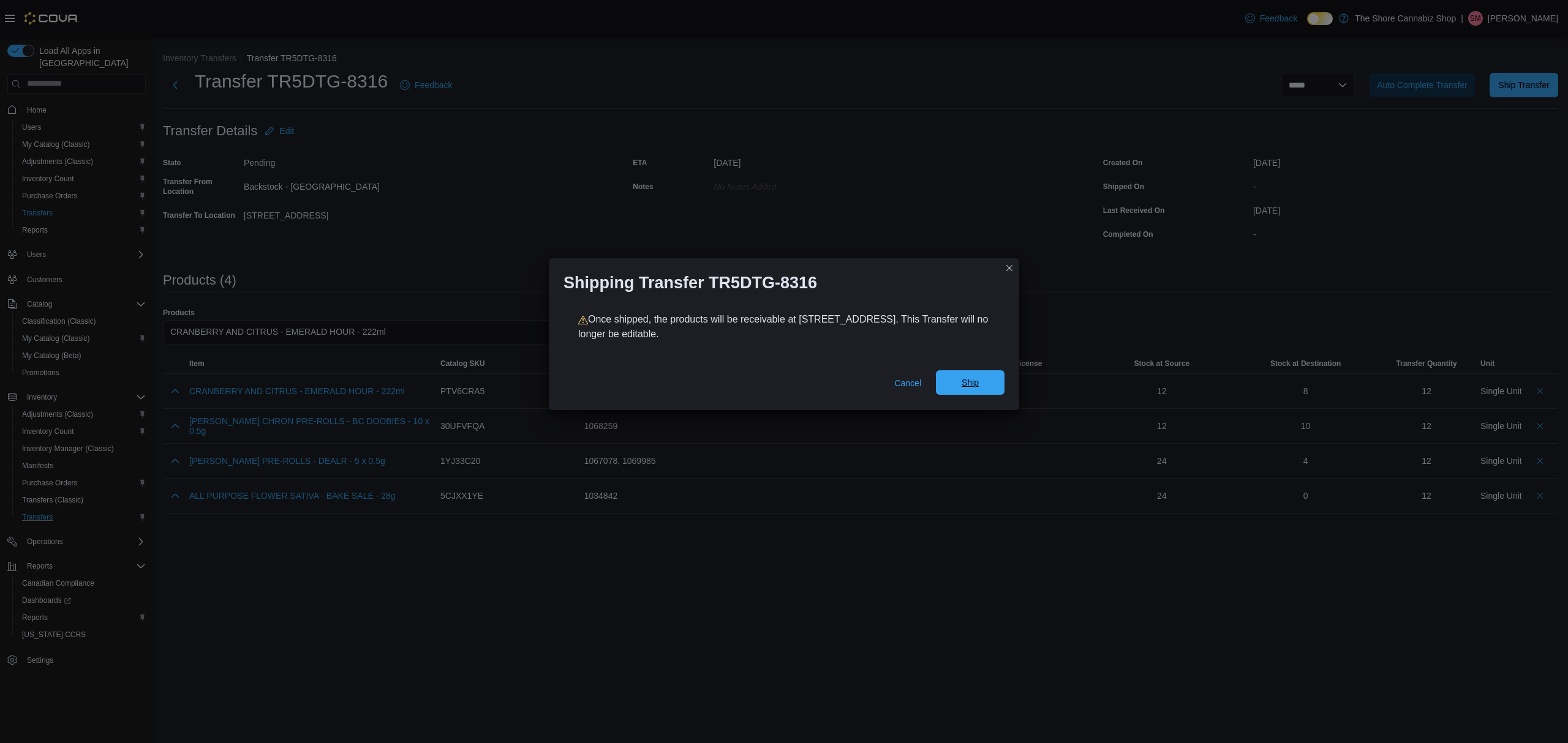
click at [991, 382] on span "Ship" at bounding box center [970, 382] width 54 height 25
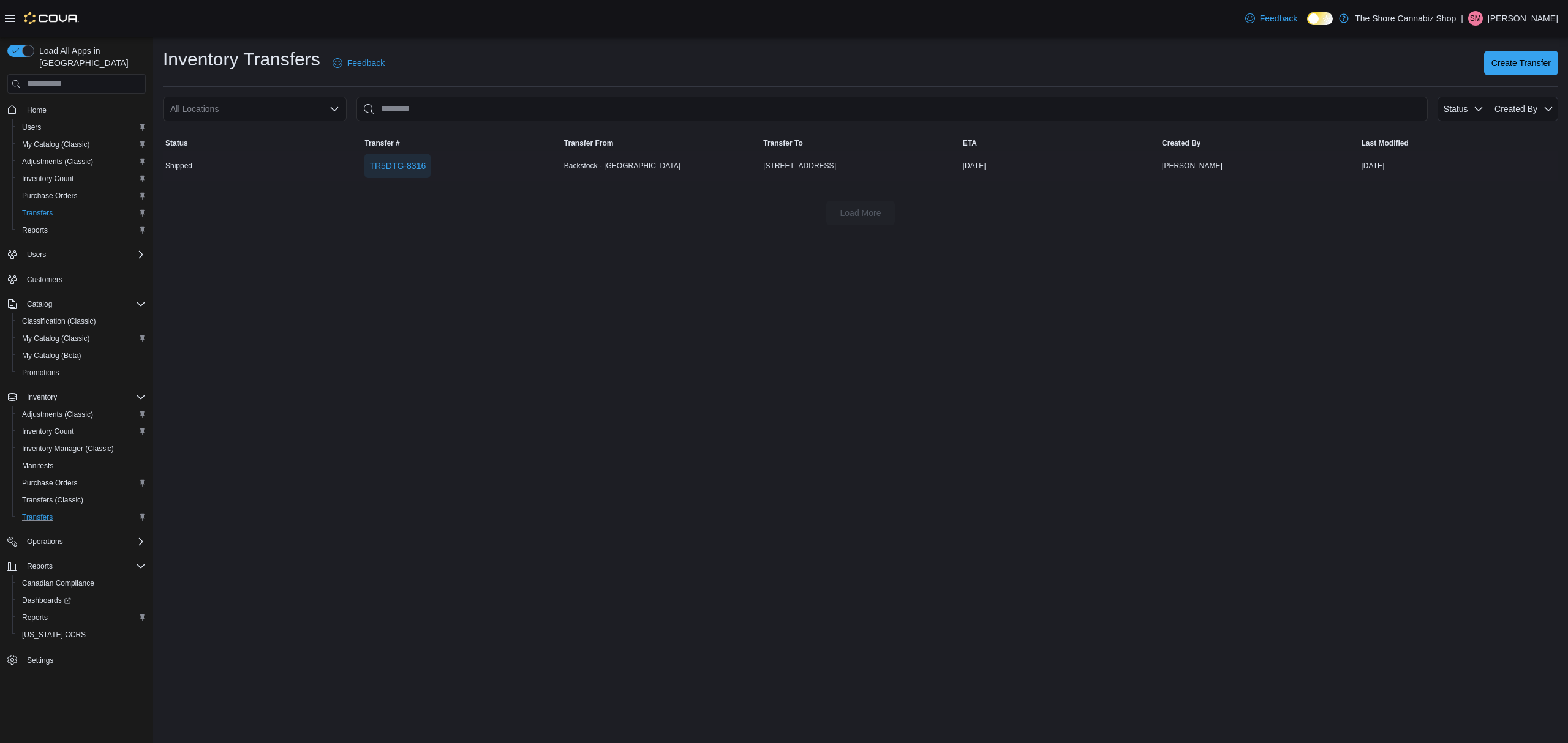
click at [370, 165] on span "TR5DTG-8316" at bounding box center [397, 165] width 56 height 12
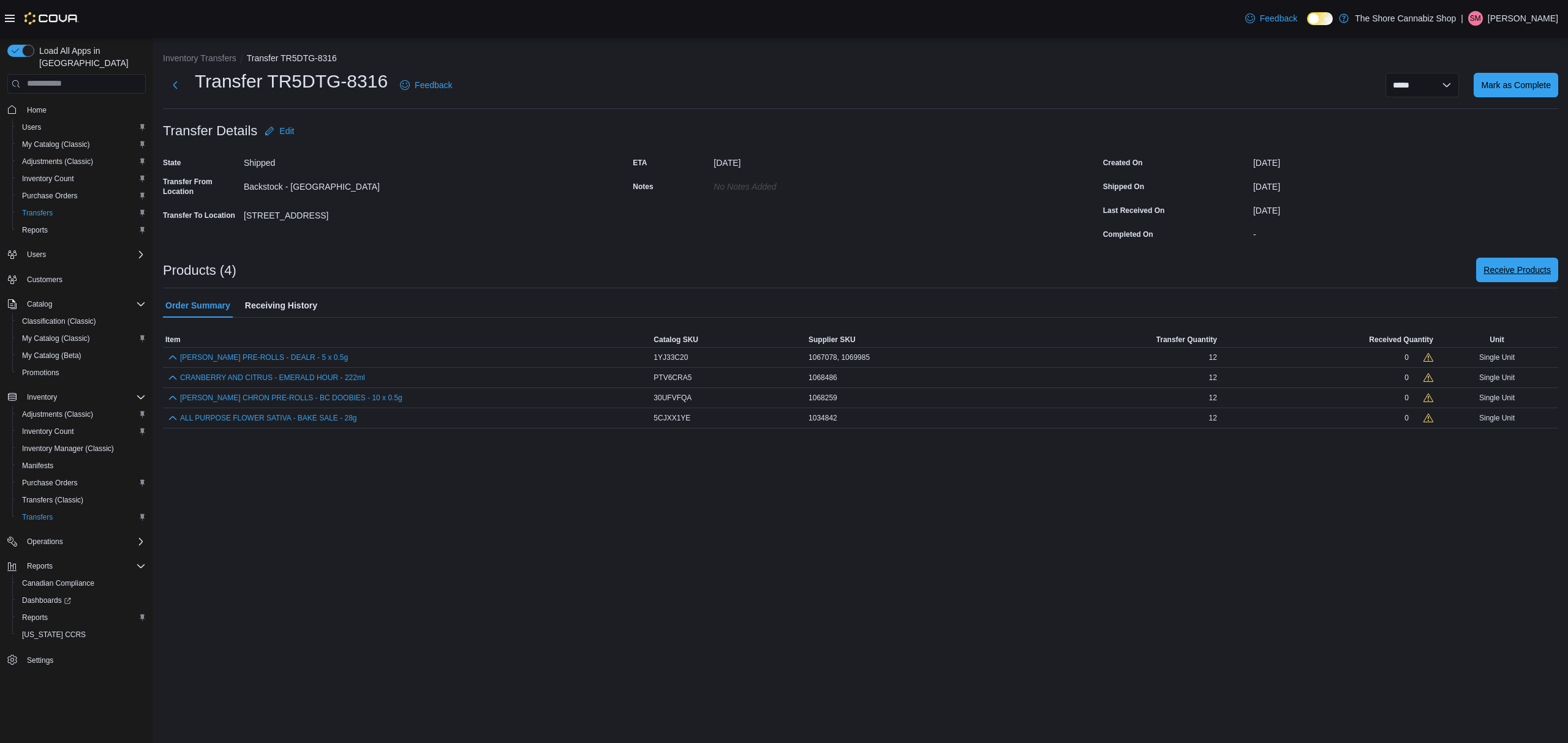
click at [1512, 272] on span "Receive Products" at bounding box center [1517, 270] width 67 height 12
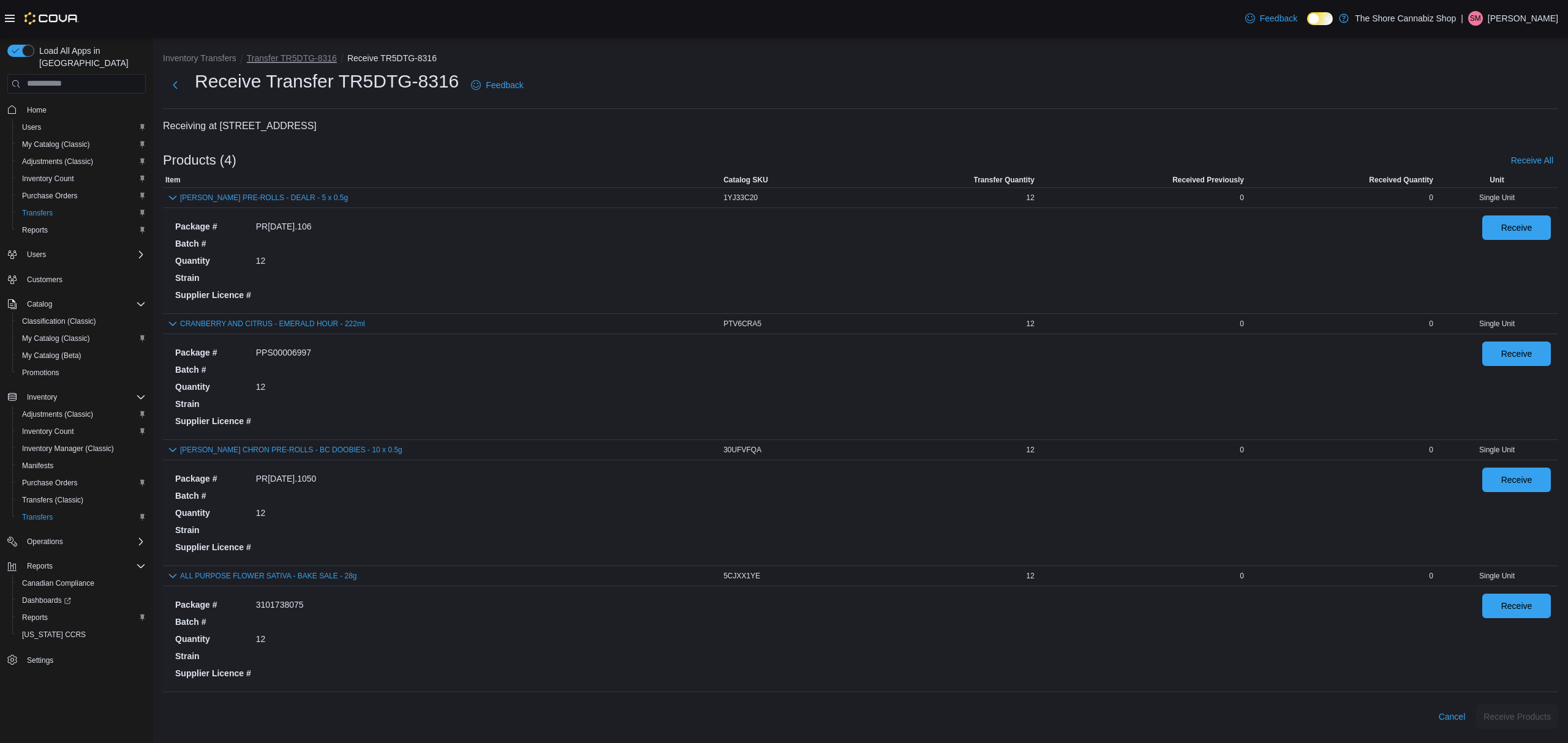
click at [248, 55] on button "Transfer TR5DTG-8316" at bounding box center [292, 58] width 90 height 9
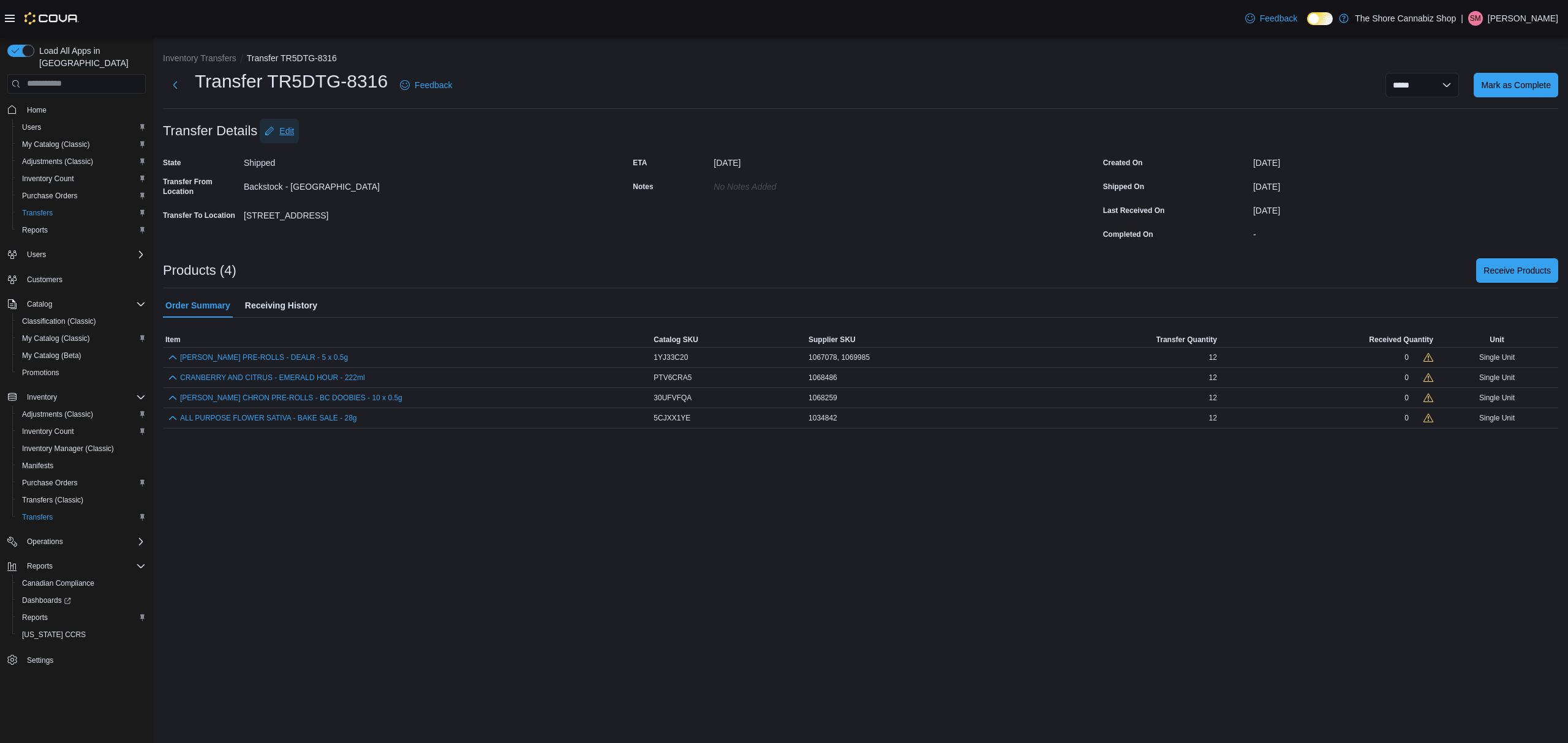
click at [292, 130] on span "Edit" at bounding box center [286, 130] width 15 height 12
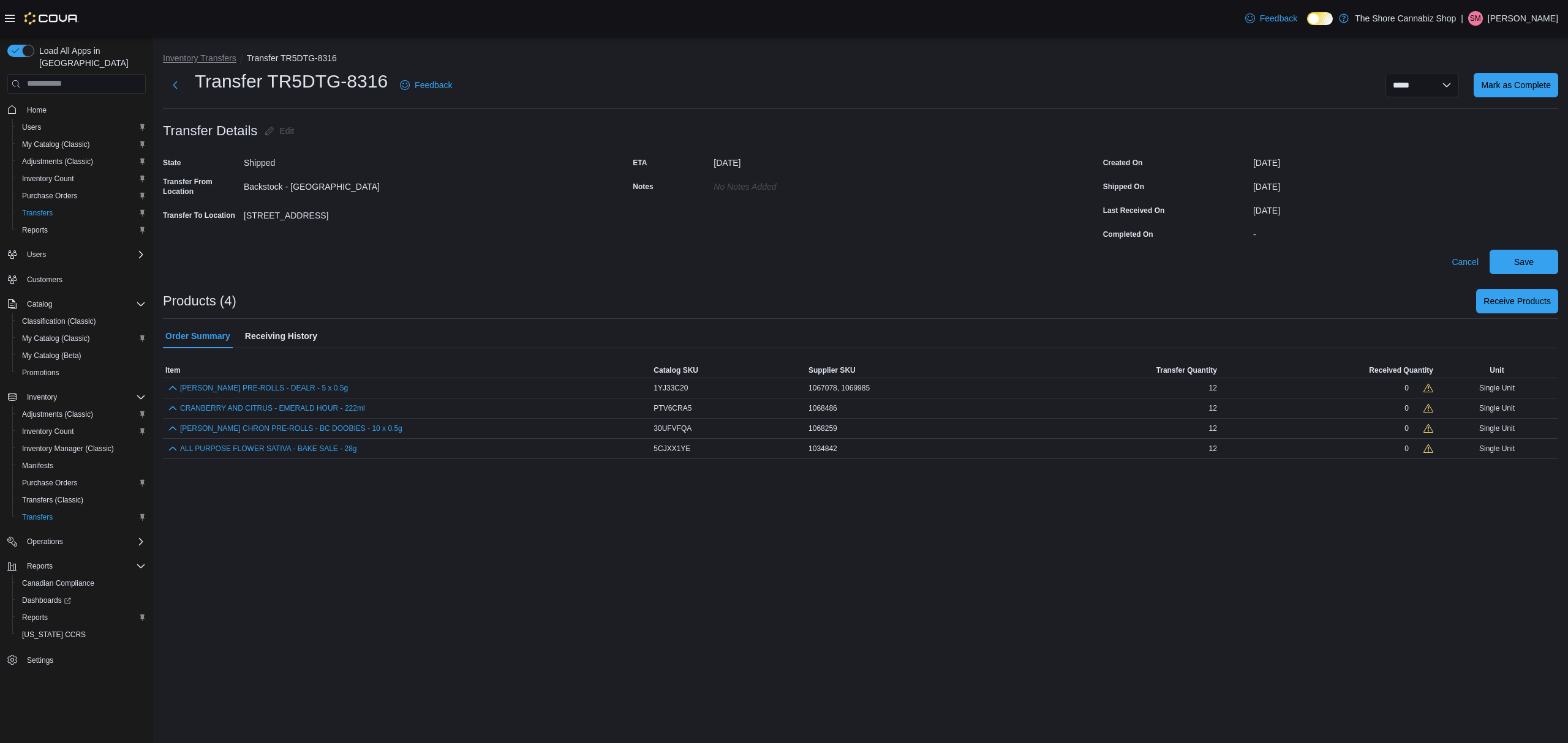
click at [192, 58] on button "Inventory Transfers" at bounding box center [199, 58] width 73 height 9
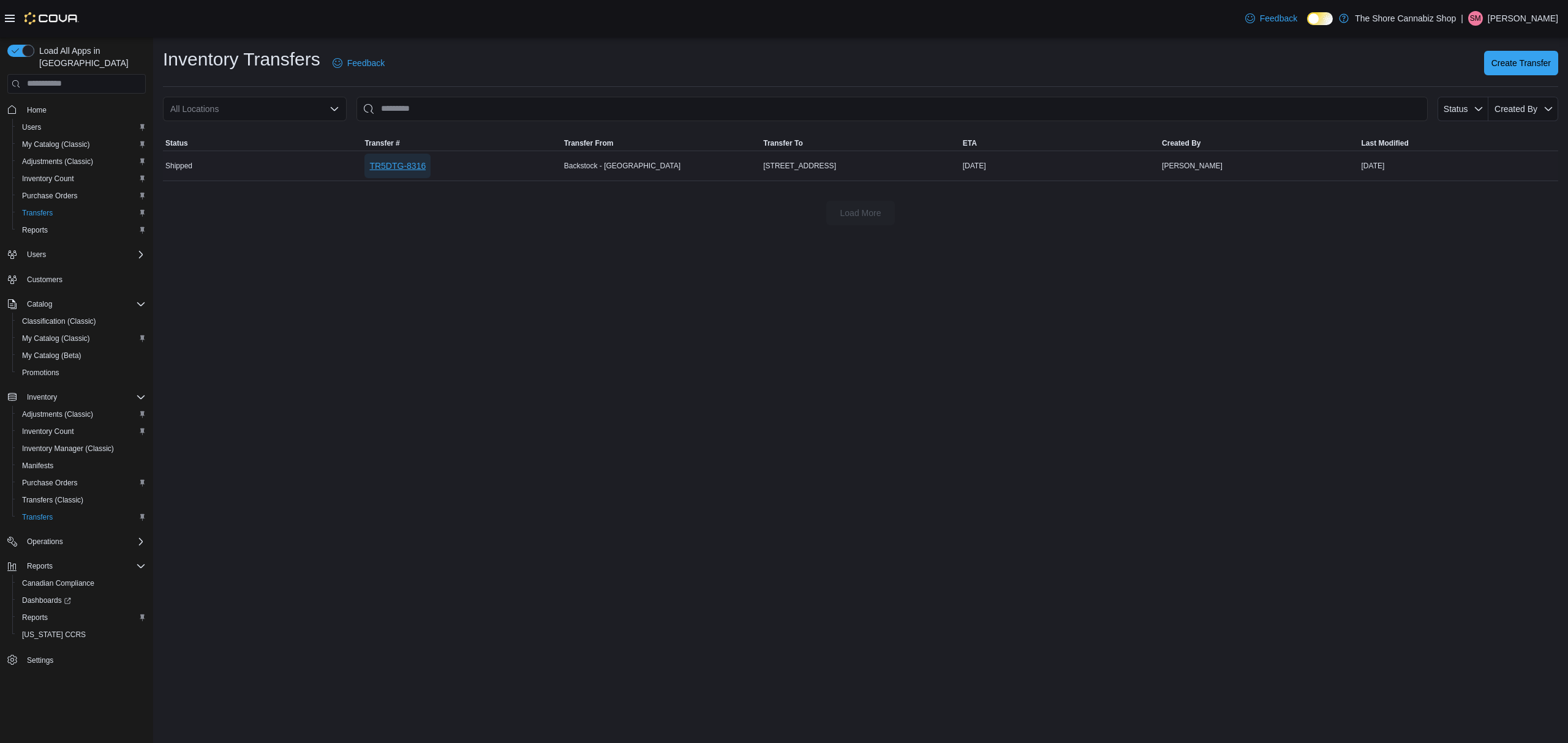
click at [398, 160] on span "TR5DTG-8316" at bounding box center [397, 165] width 56 height 12
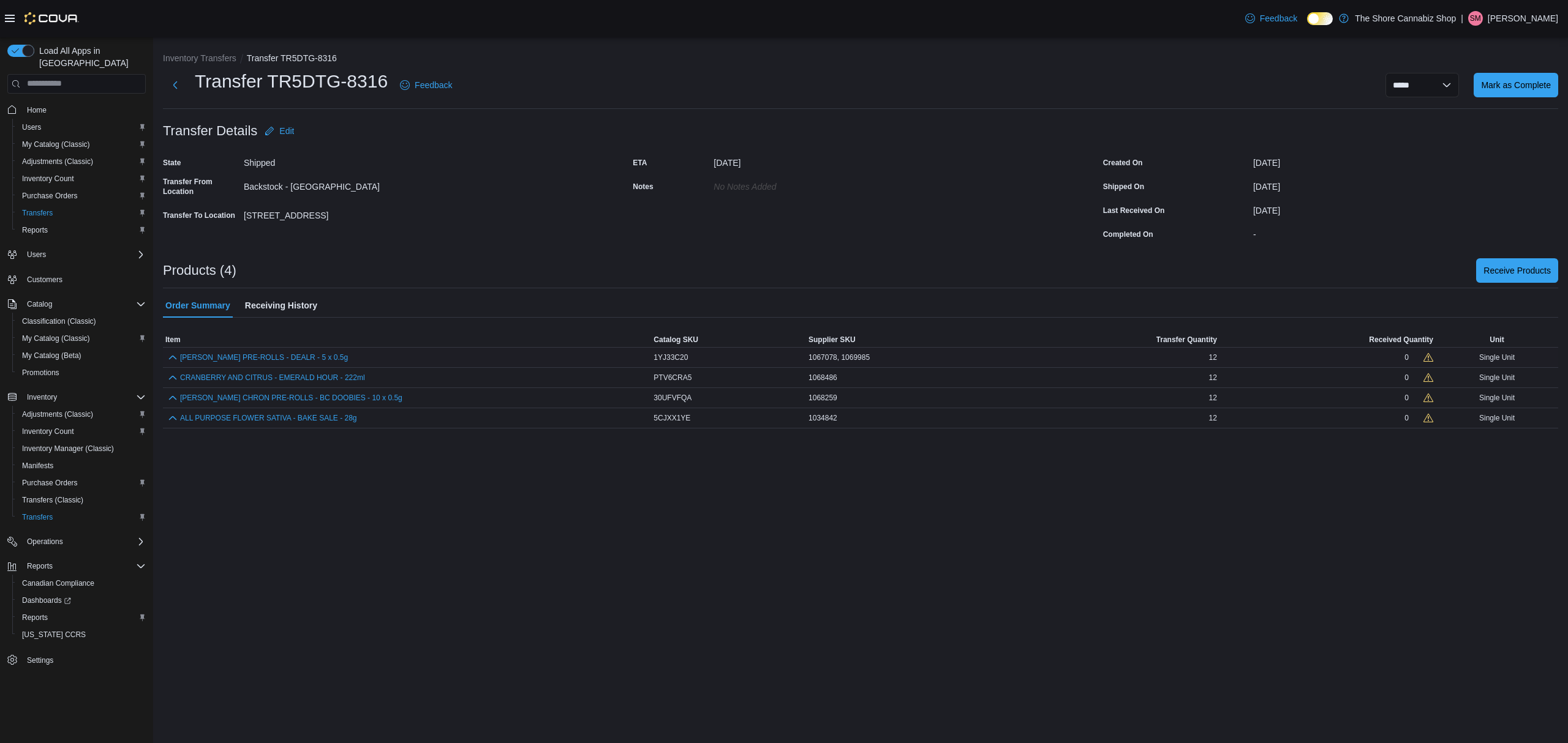
click at [1429, 358] on icon at bounding box center [1428, 357] width 9 height 9
click at [1493, 265] on span "Receive Products" at bounding box center [1517, 270] width 67 height 12
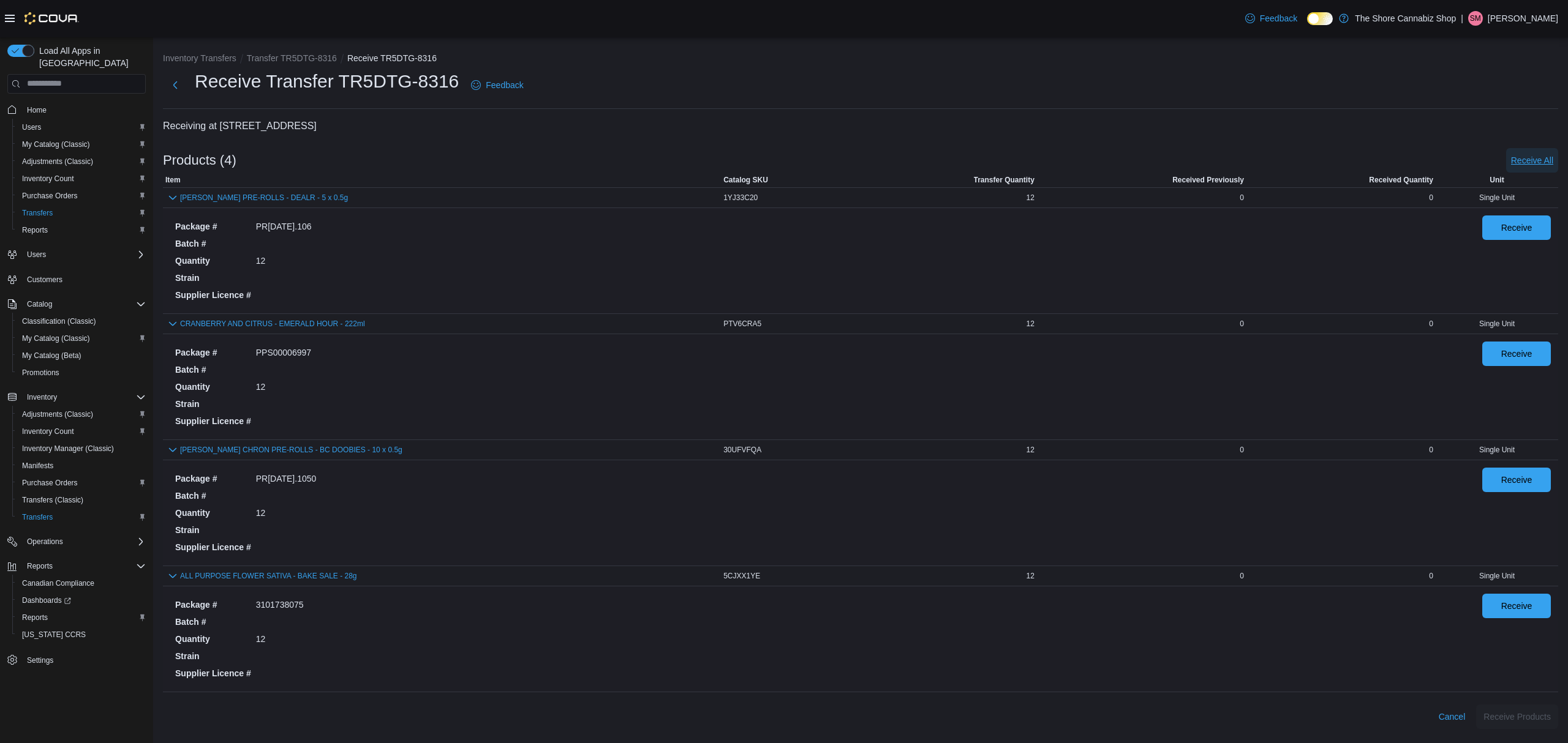
click at [1524, 159] on span "Receive All" at bounding box center [1532, 160] width 42 height 12
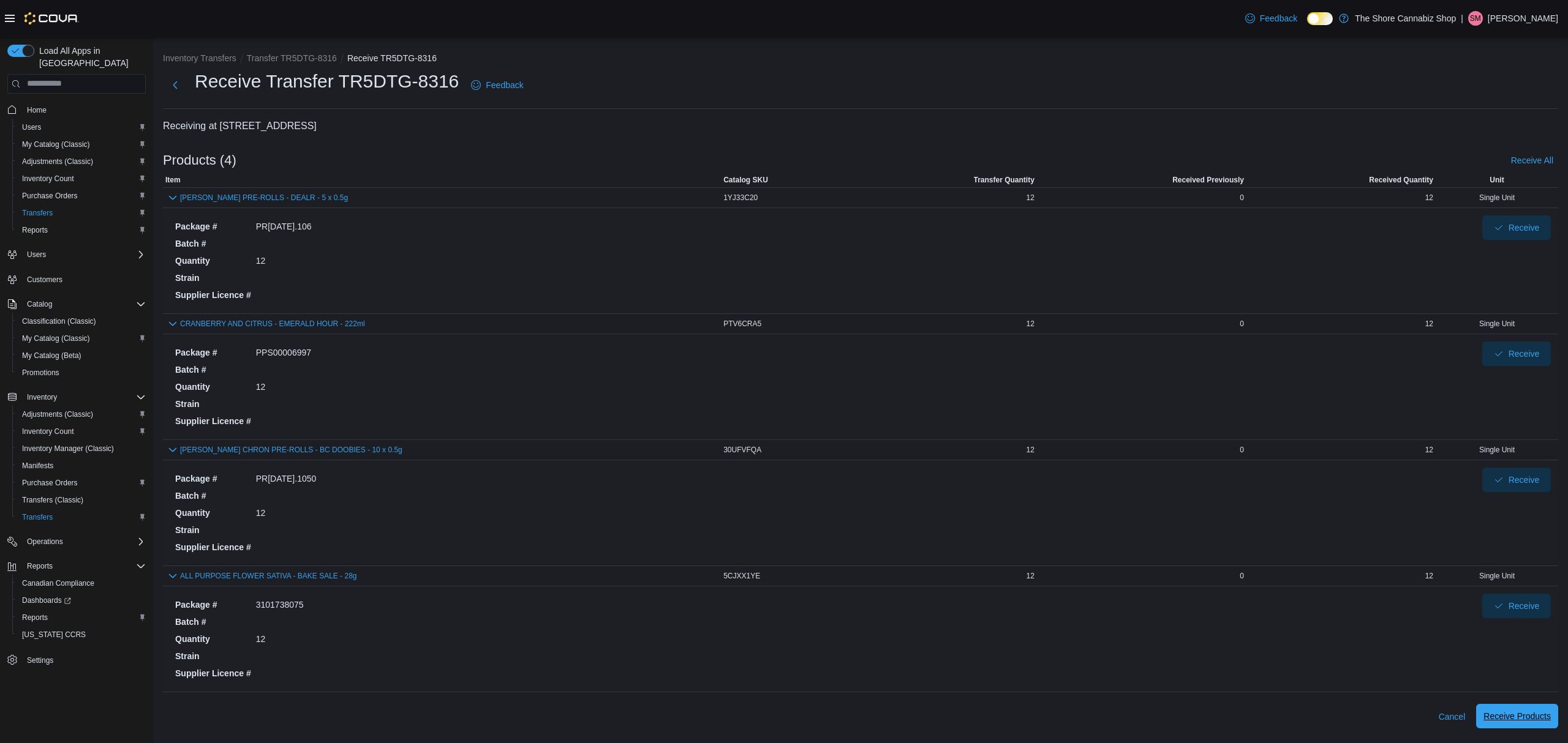
click at [1529, 718] on span "Receive Products" at bounding box center [1517, 716] width 67 height 12
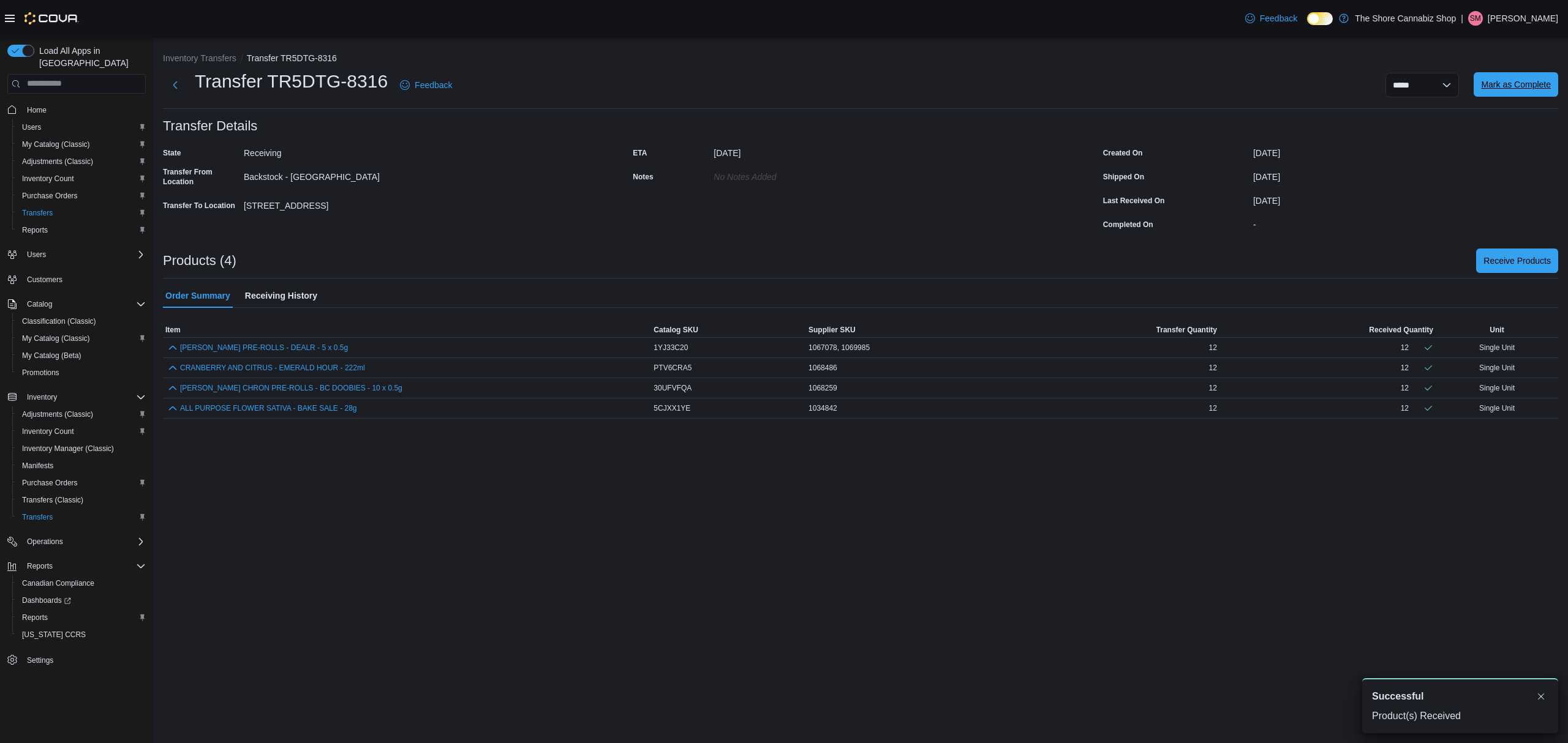
click at [1505, 85] on span "Mark as Complete" at bounding box center [1516, 84] width 70 height 12
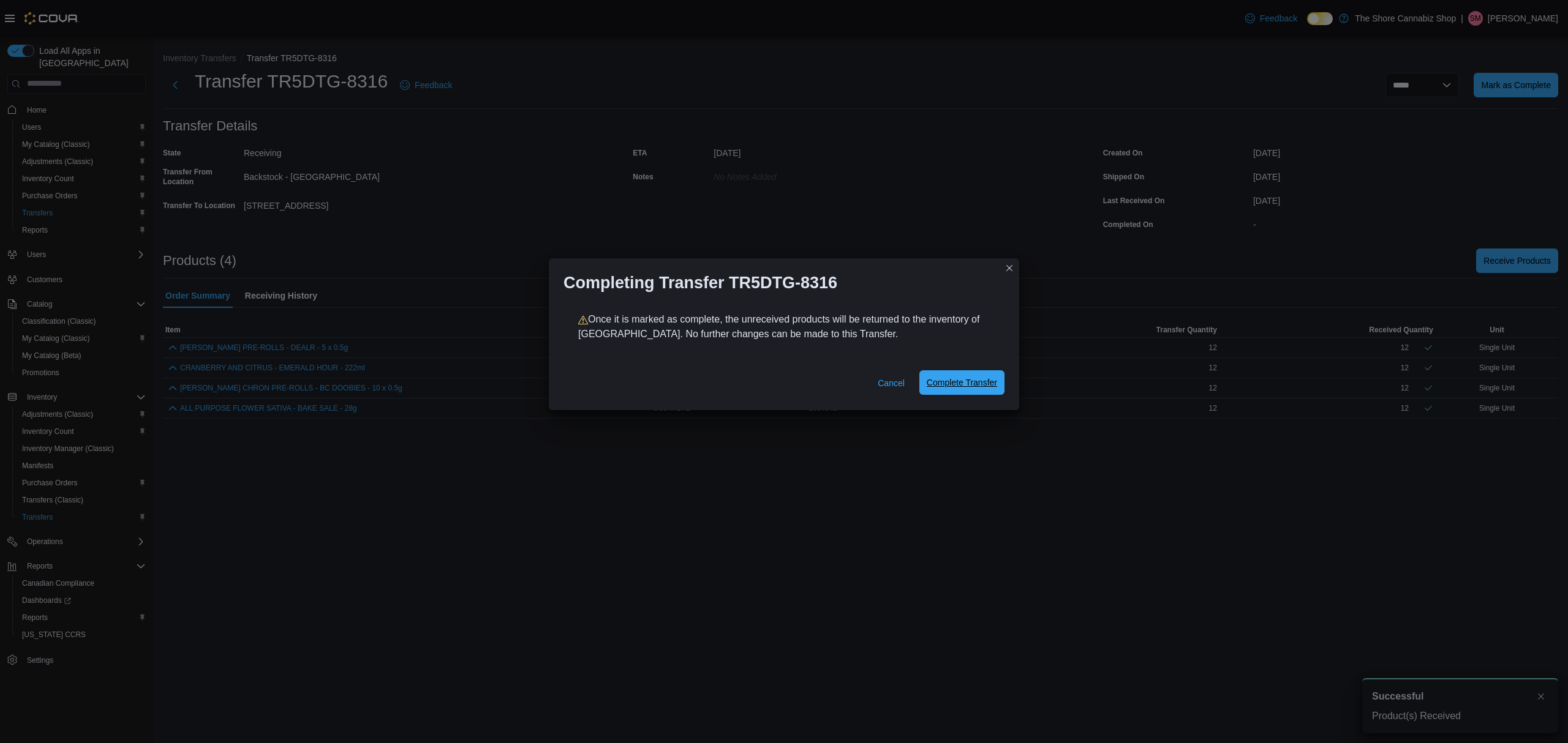
click at [969, 382] on span "Complete Transfer" at bounding box center [961, 382] width 70 height 12
